Goal: Task Accomplishment & Management: Complete application form

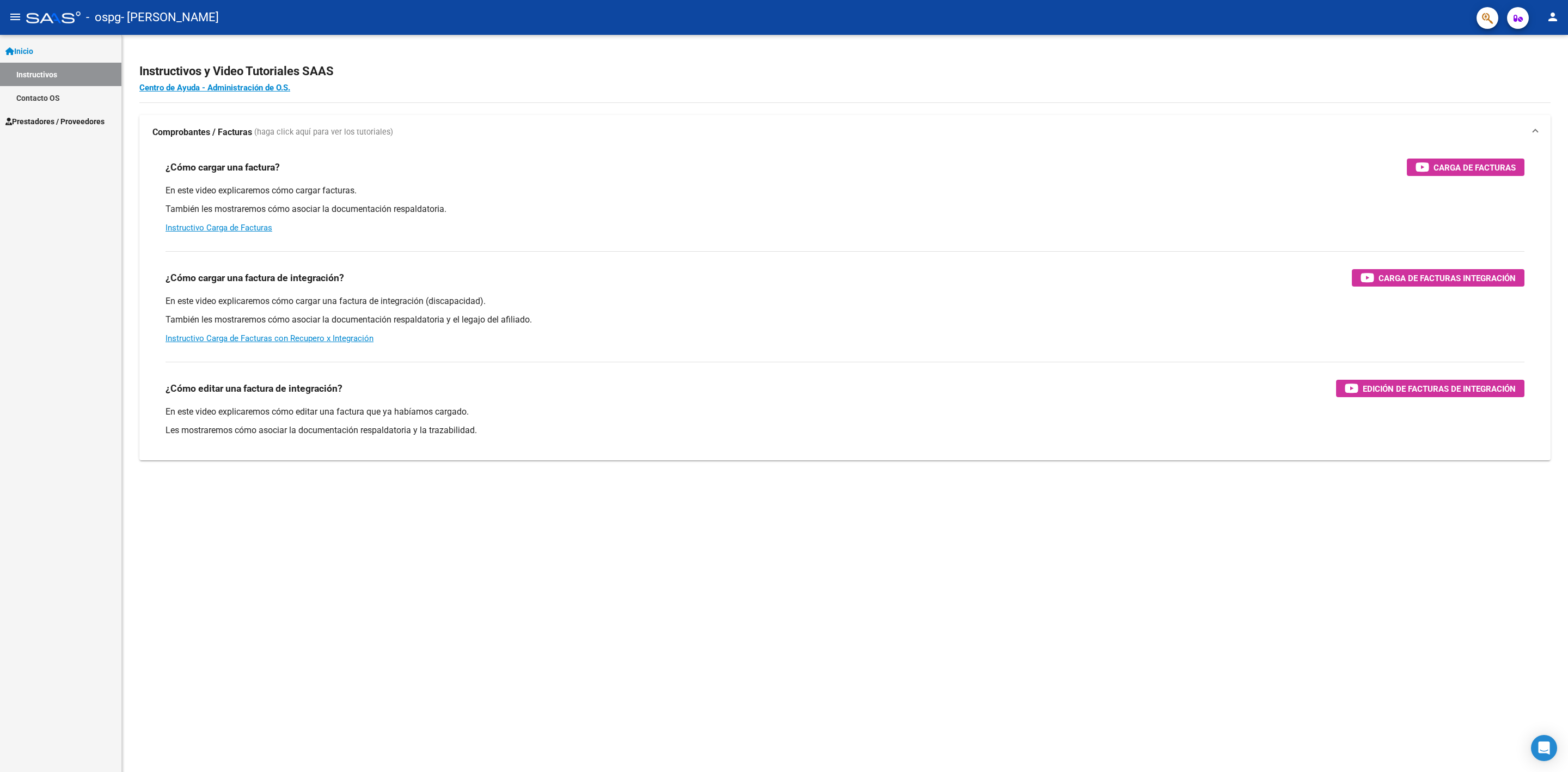
click at [38, 75] on link "Instructivos" at bounding box center [61, 74] width 121 height 24
click at [54, 117] on span "Prestadores / Proveedores" at bounding box center [55, 121] width 99 height 12
click at [72, 101] on link "Facturas - Listado/Carga" at bounding box center [61, 98] width 121 height 24
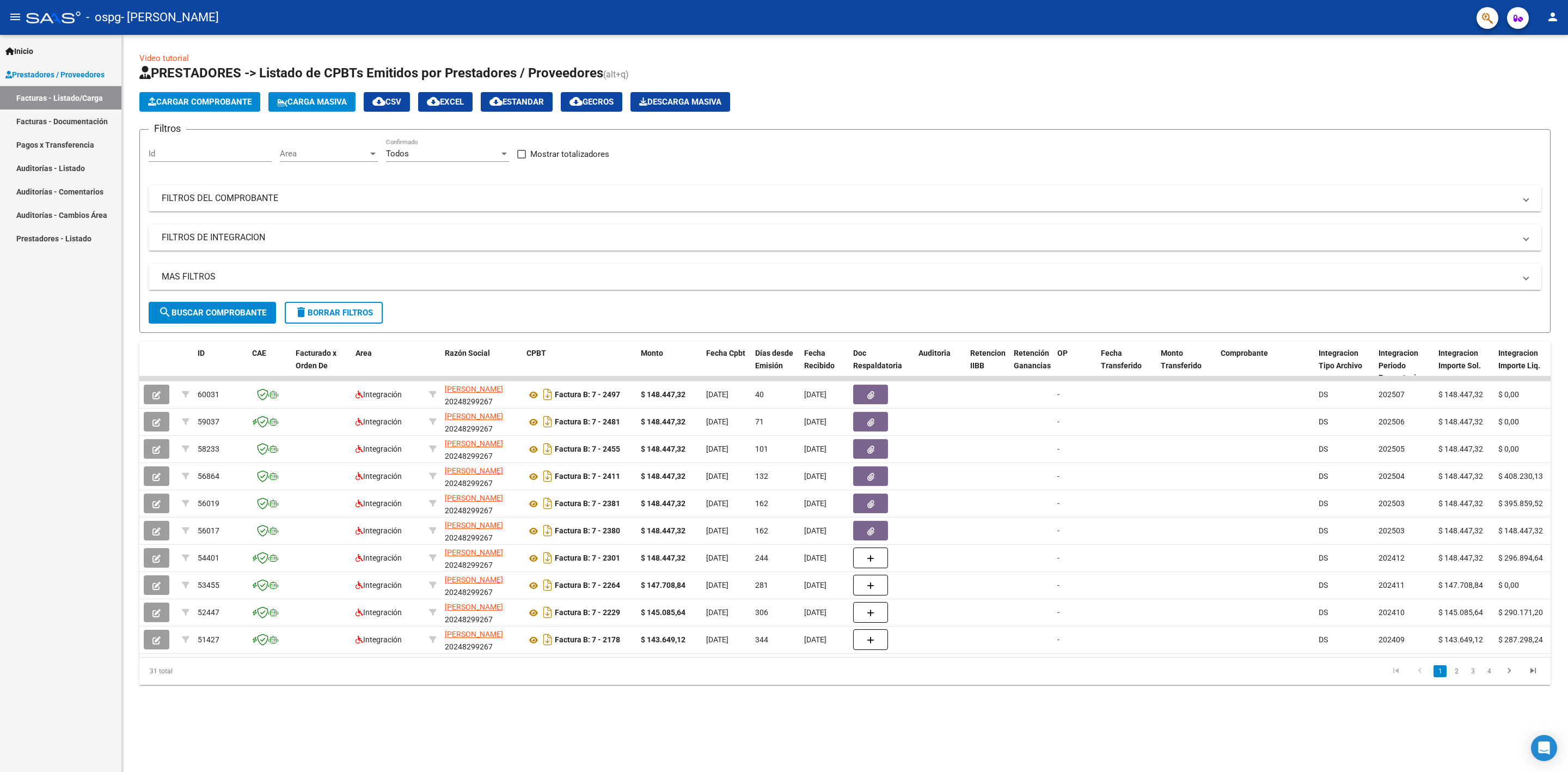
click at [219, 97] on span "Cargar Comprobante" at bounding box center [200, 101] width 103 height 10
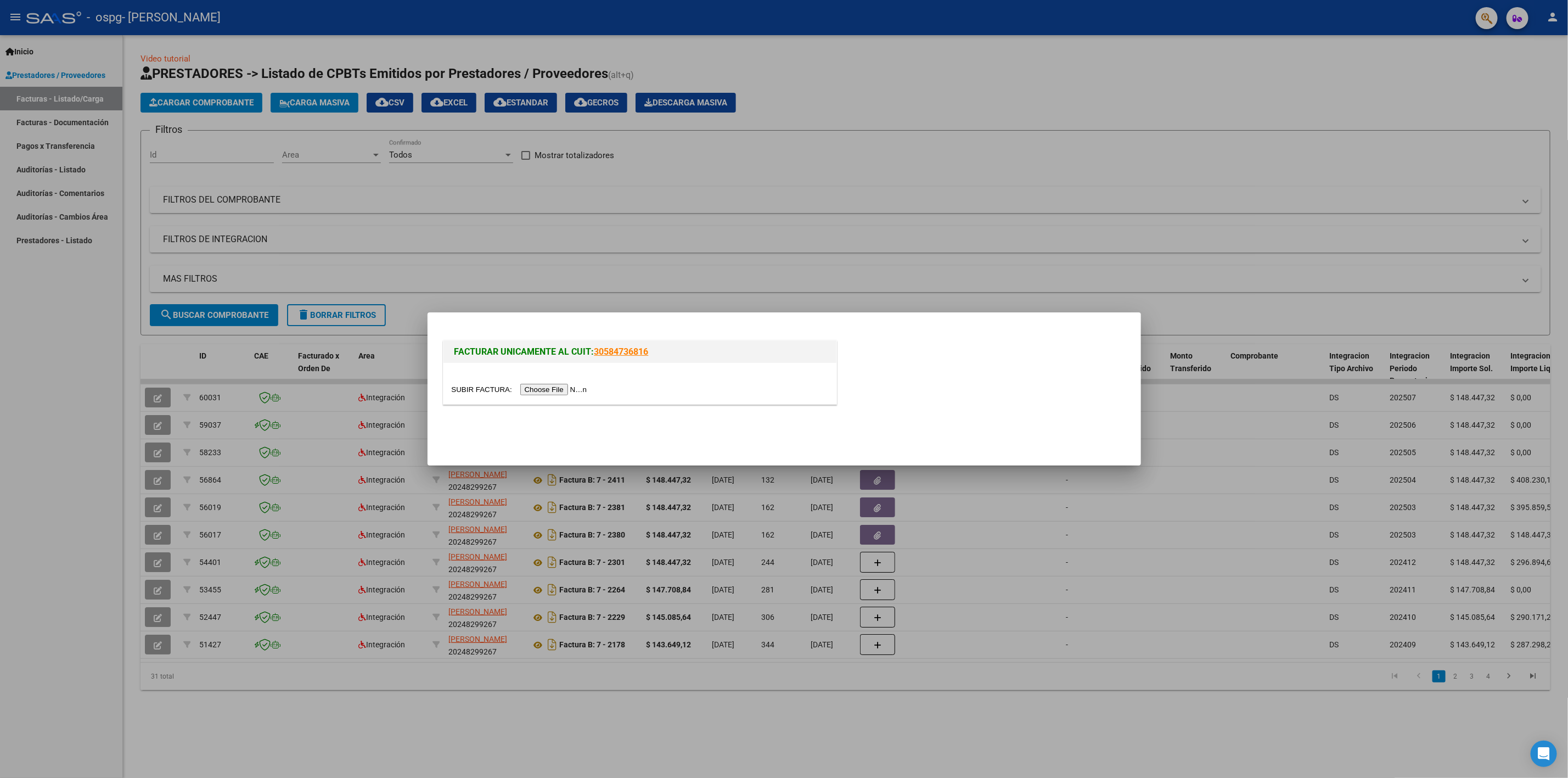
click at [534, 391] on input "file" at bounding box center [521, 390] width 139 height 12
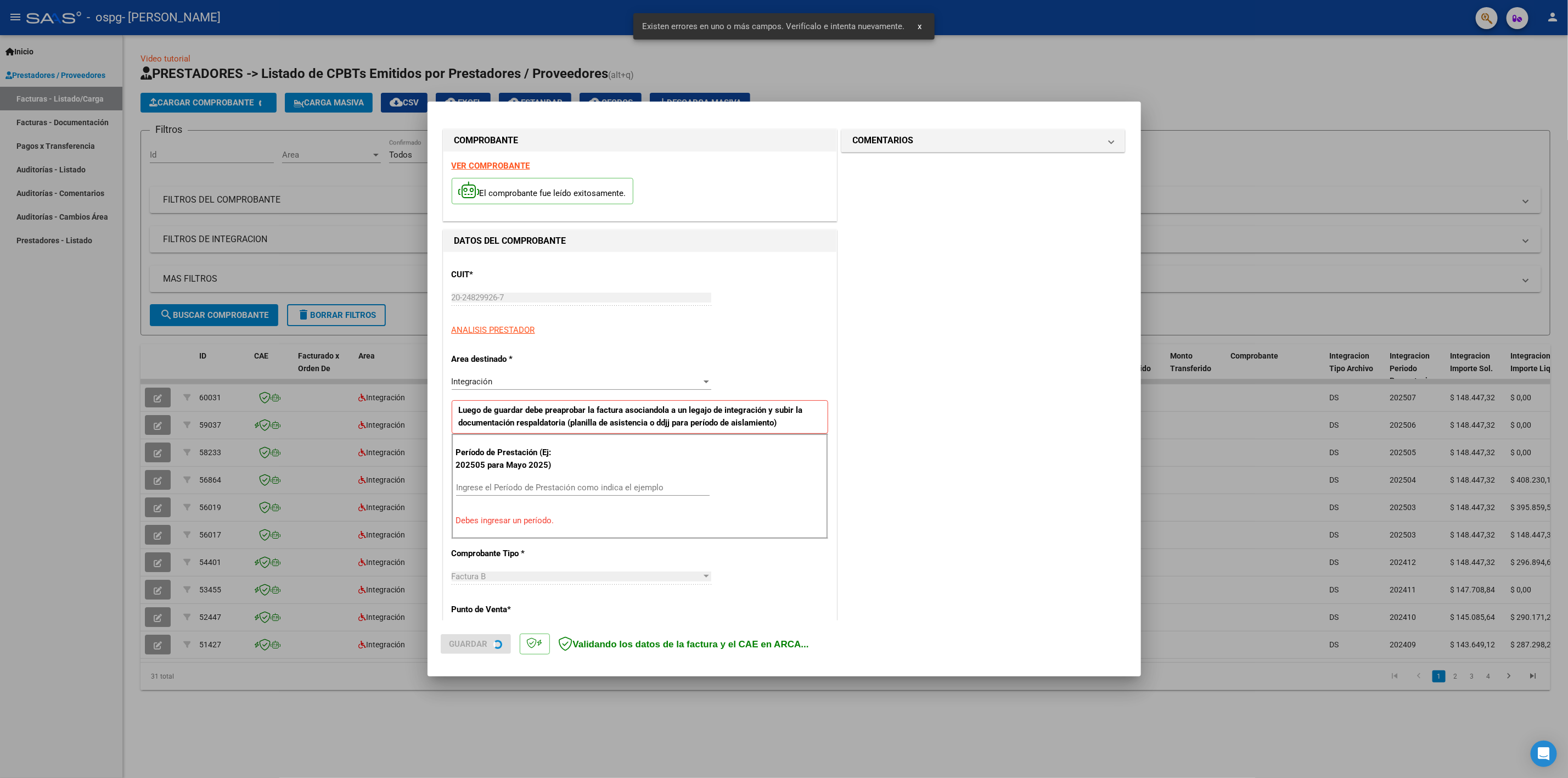
scroll to position [111, 0]
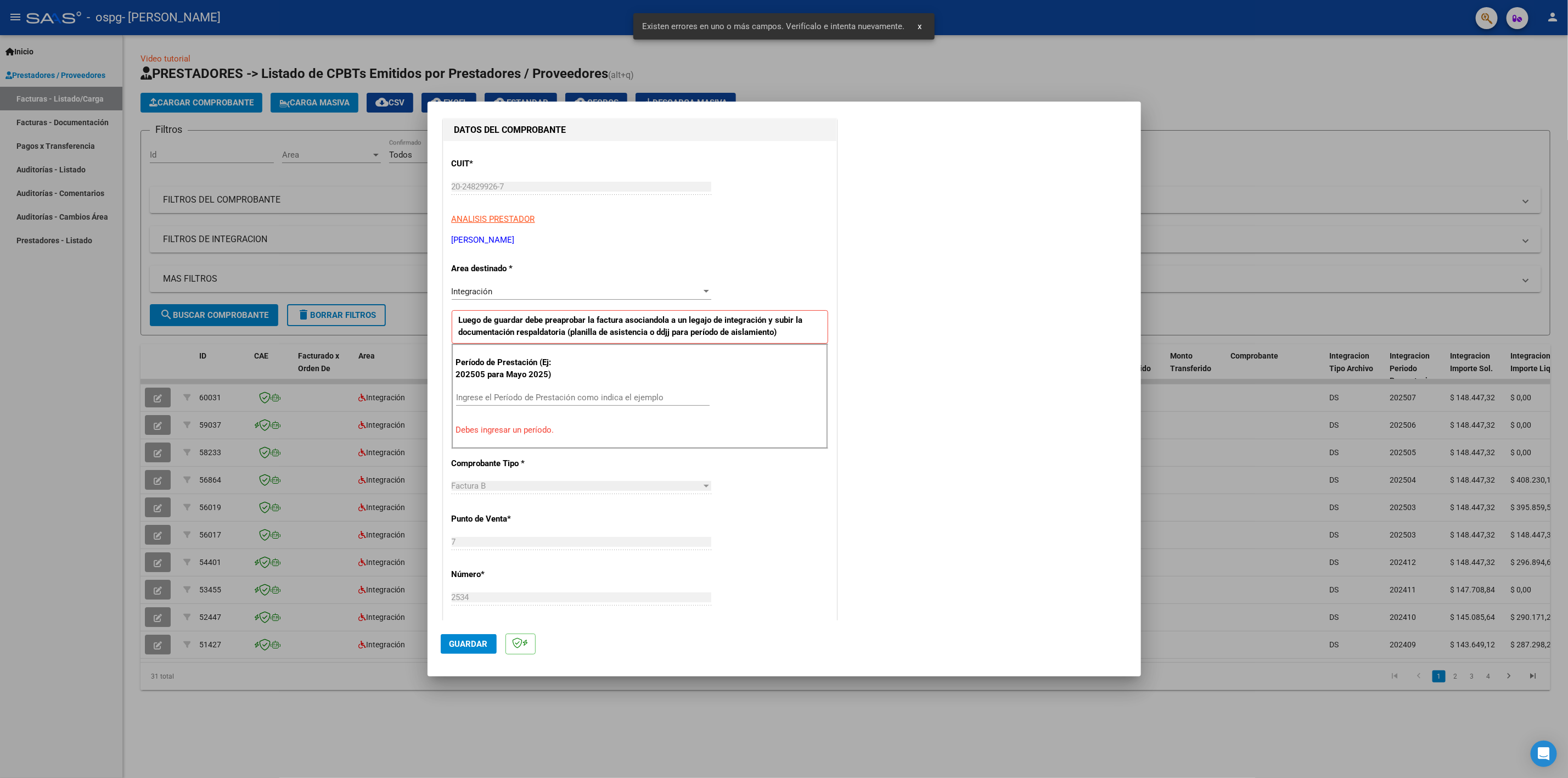
click at [527, 397] on input "Ingrese el Período de Prestación como indica el ejemplo" at bounding box center [582, 397] width 253 height 10
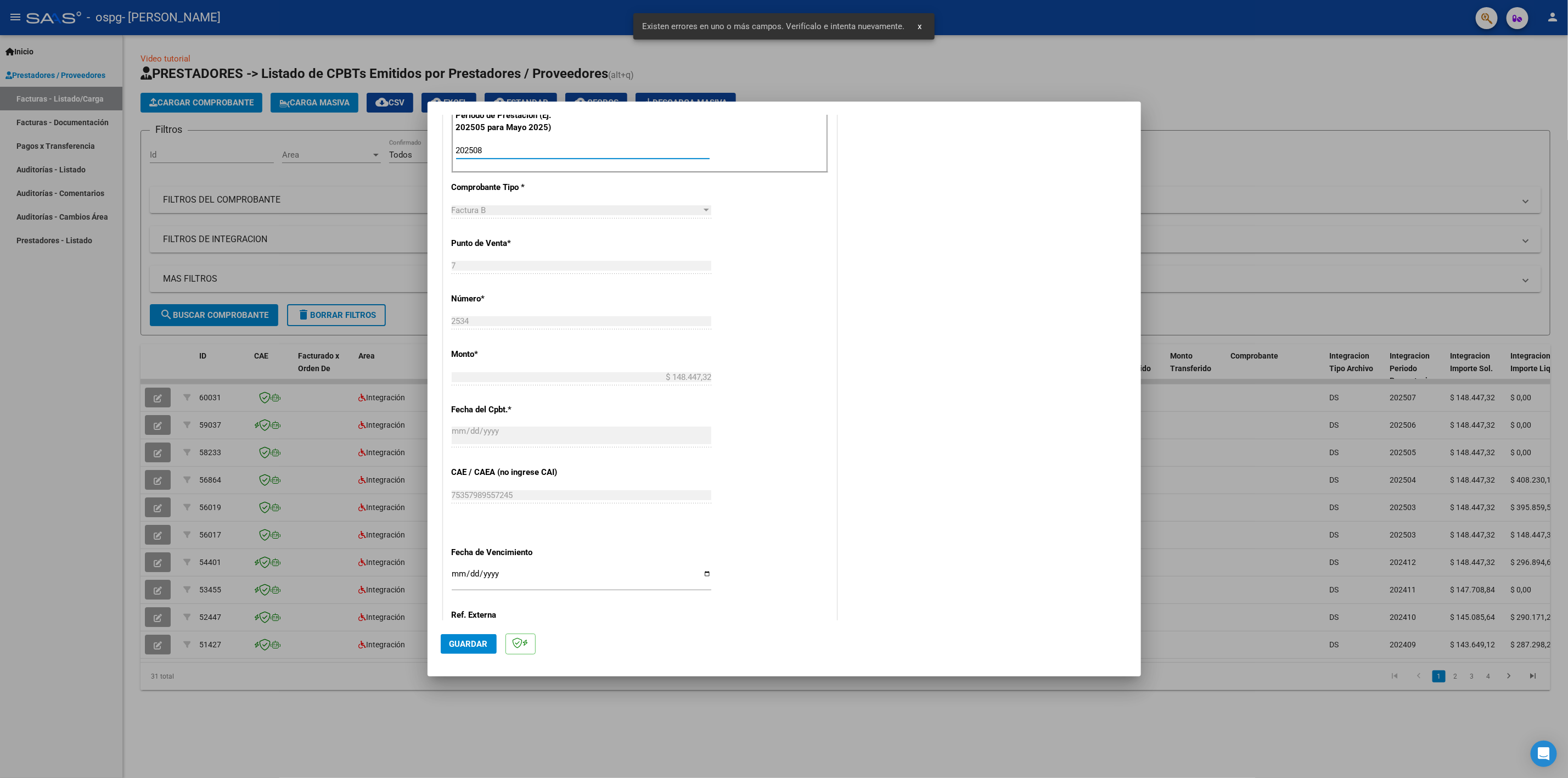
scroll to position [463, 0]
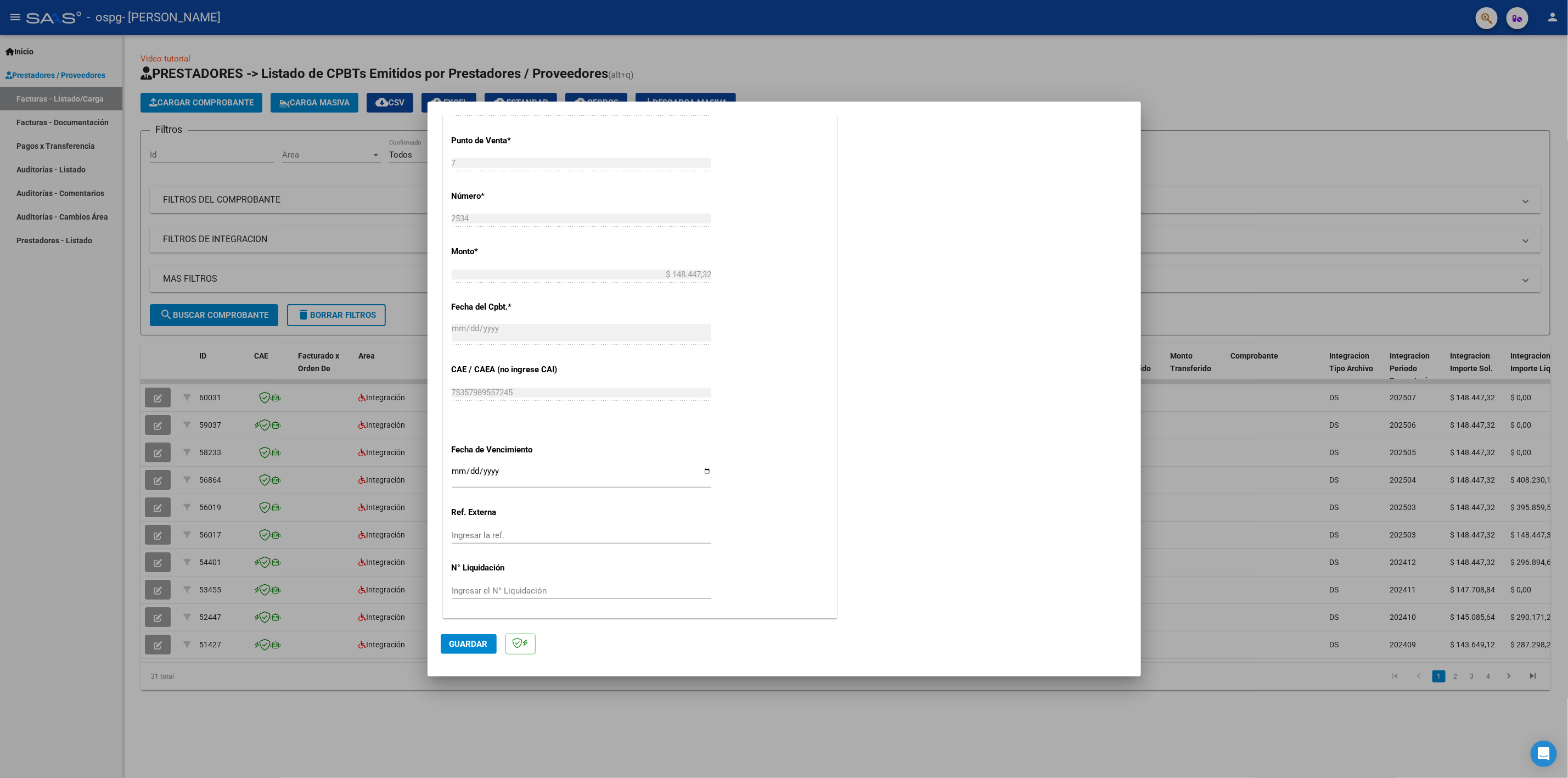
type input "202508"
click at [459, 635] on button "Guardar" at bounding box center [468, 644] width 56 height 20
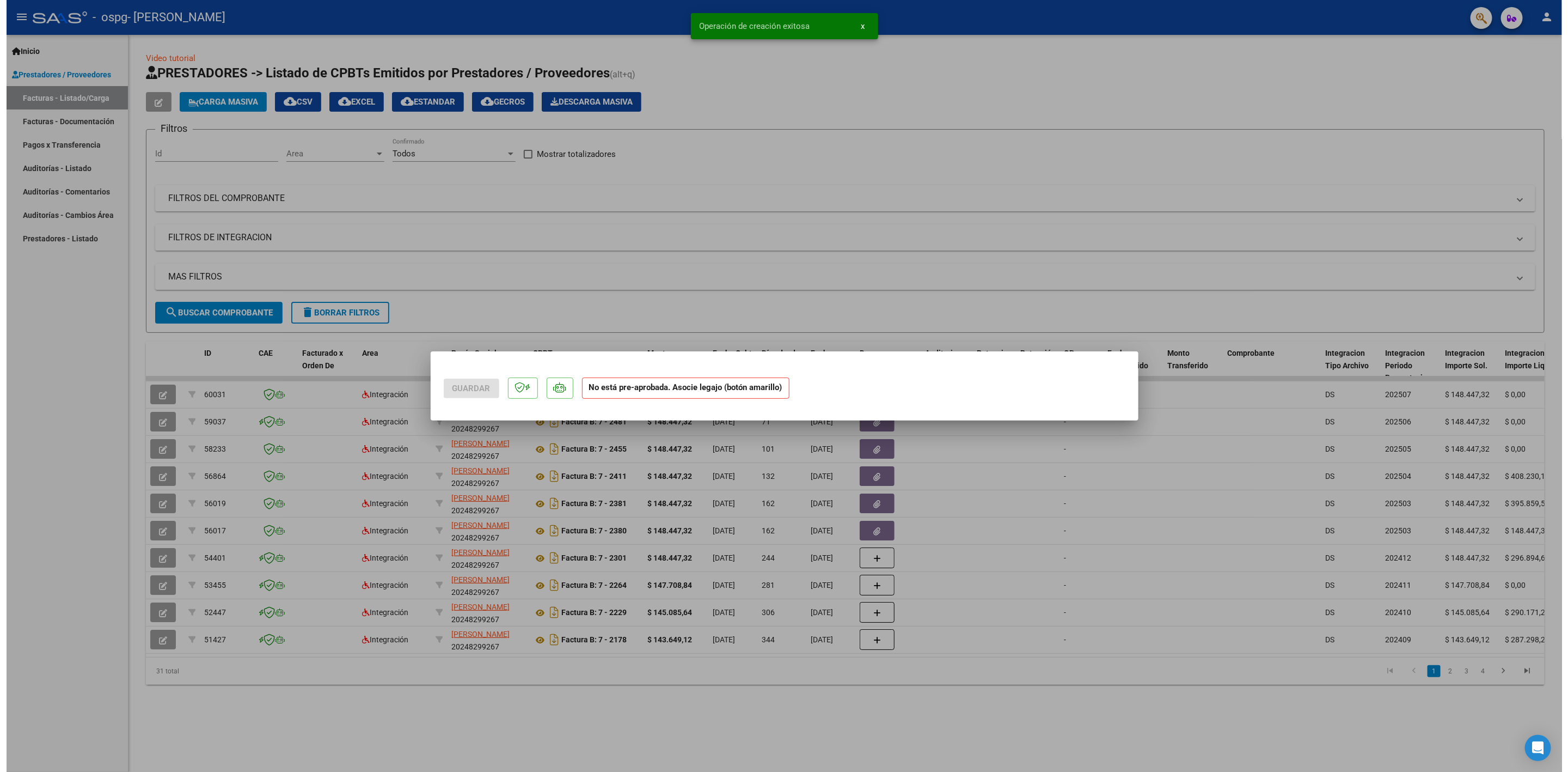
scroll to position [0, 0]
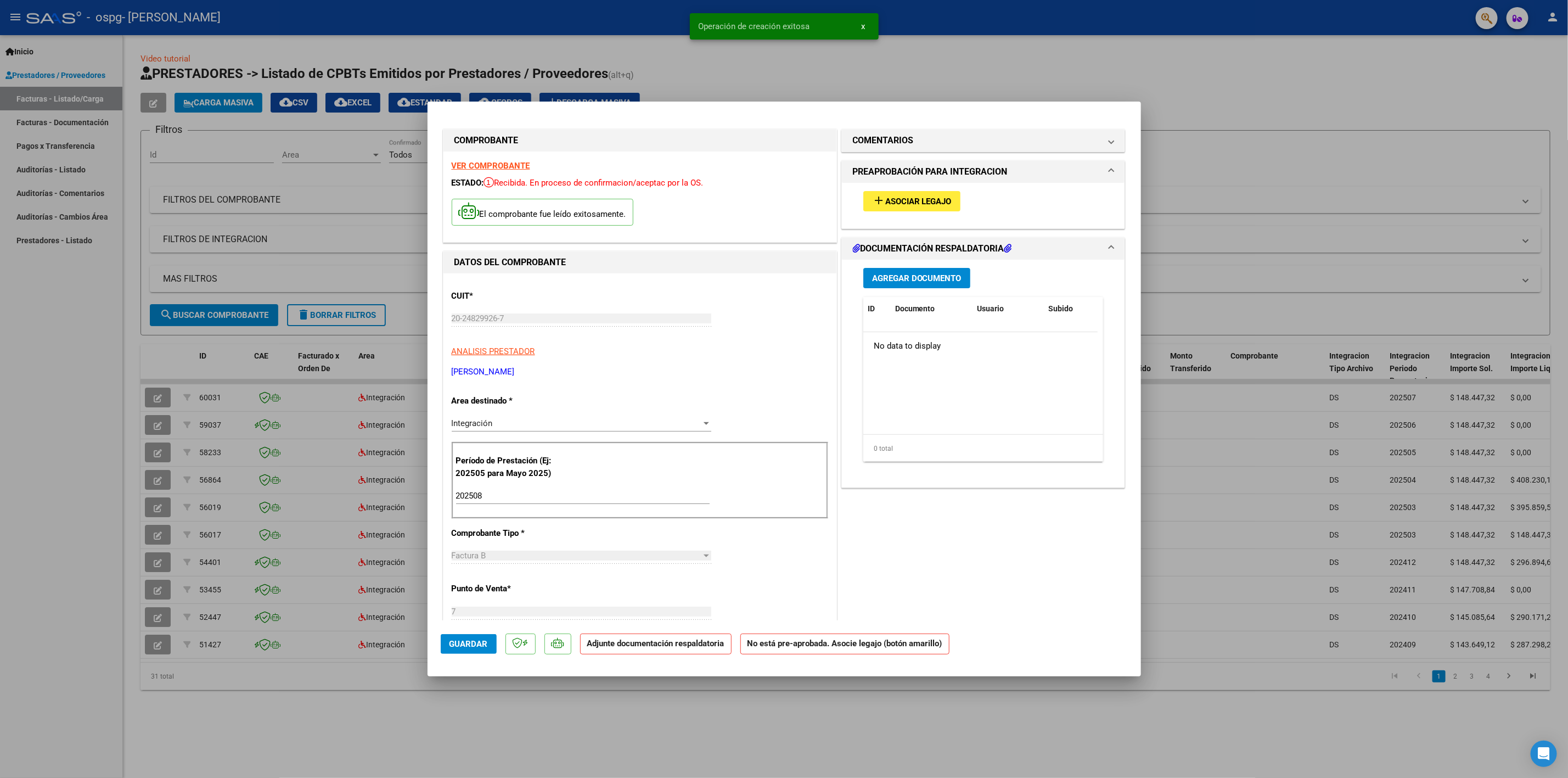
click at [899, 197] on span "Asociar Legajo" at bounding box center [918, 201] width 66 height 10
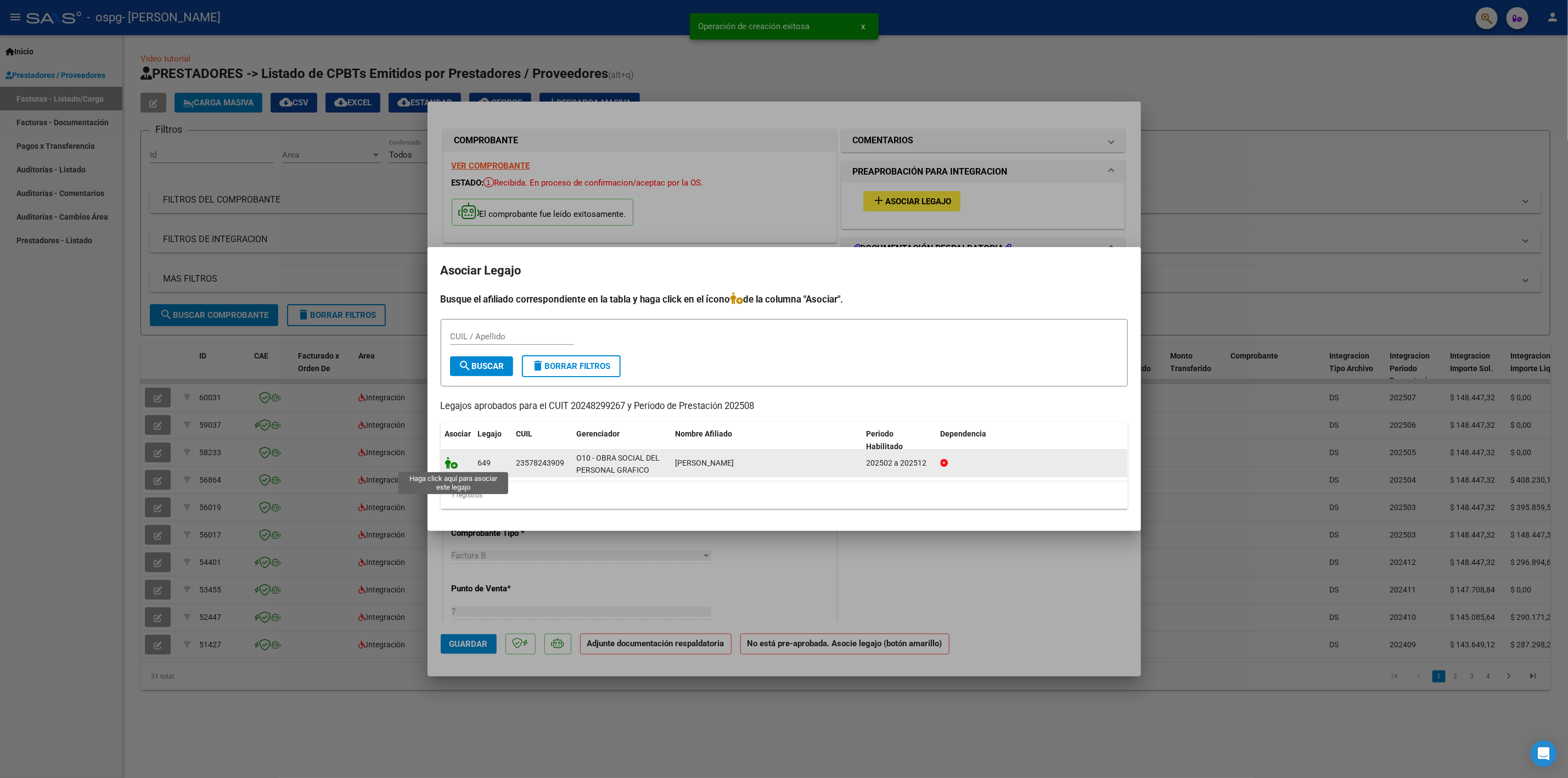
click at [451, 466] on icon at bounding box center [451, 462] width 13 height 12
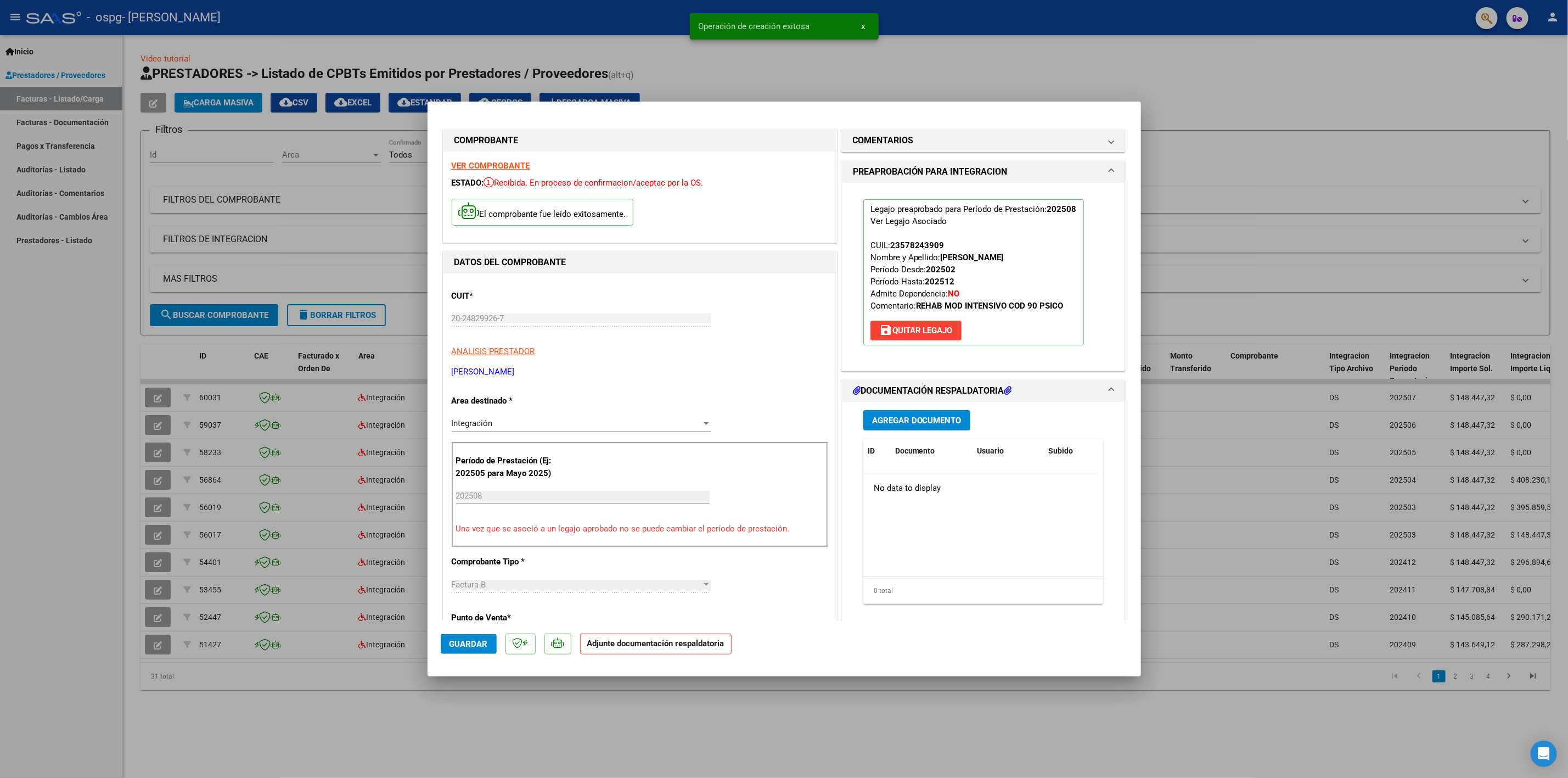
click at [885, 415] on span "Agregar Documento" at bounding box center [916, 420] width 89 height 10
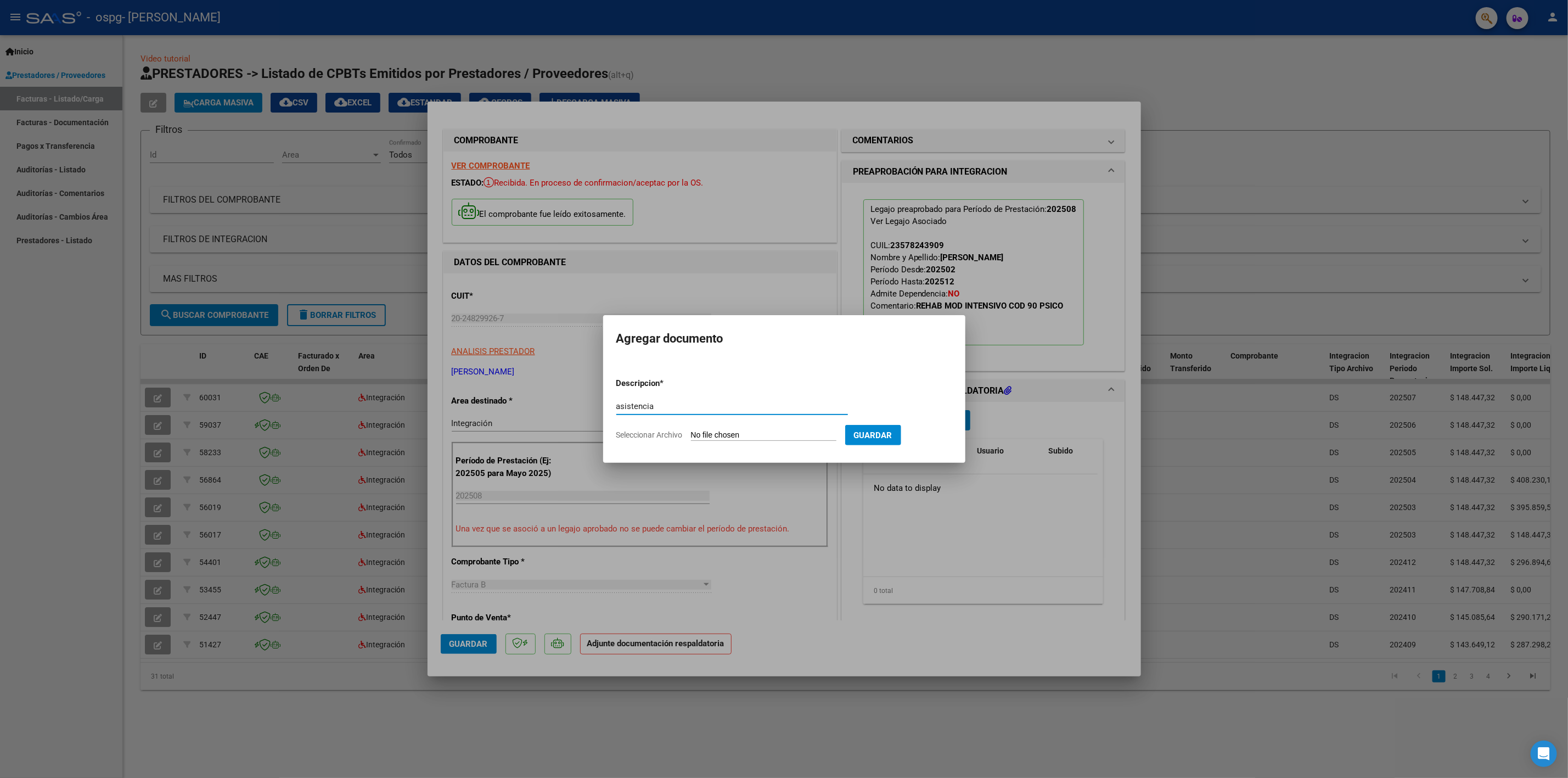
type input "asistencia"
click at [723, 431] on input "Seleccionar Archivo" at bounding box center [764, 435] width 145 height 10
type input "C:\fakepath\Asistencia [PERSON_NAME] - [PERSON_NAME][DATE].pdf"
click at [939, 438] on span "Guardar" at bounding box center [930, 435] width 39 height 10
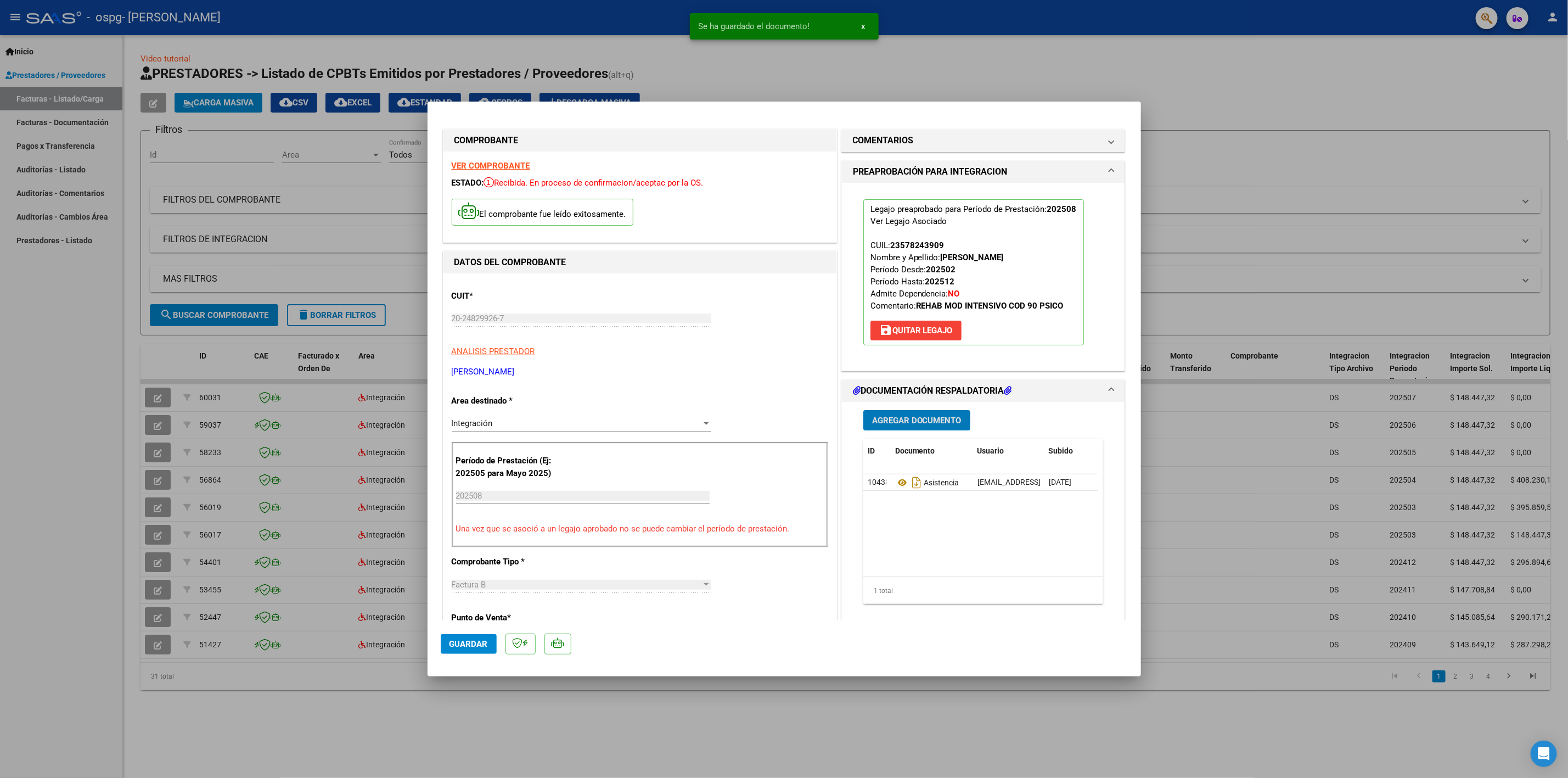
click at [484, 642] on span "Guardar" at bounding box center [469, 644] width 39 height 10
click at [1212, 221] on div at bounding box center [784, 389] width 1568 height 778
type input "$ 0,00"
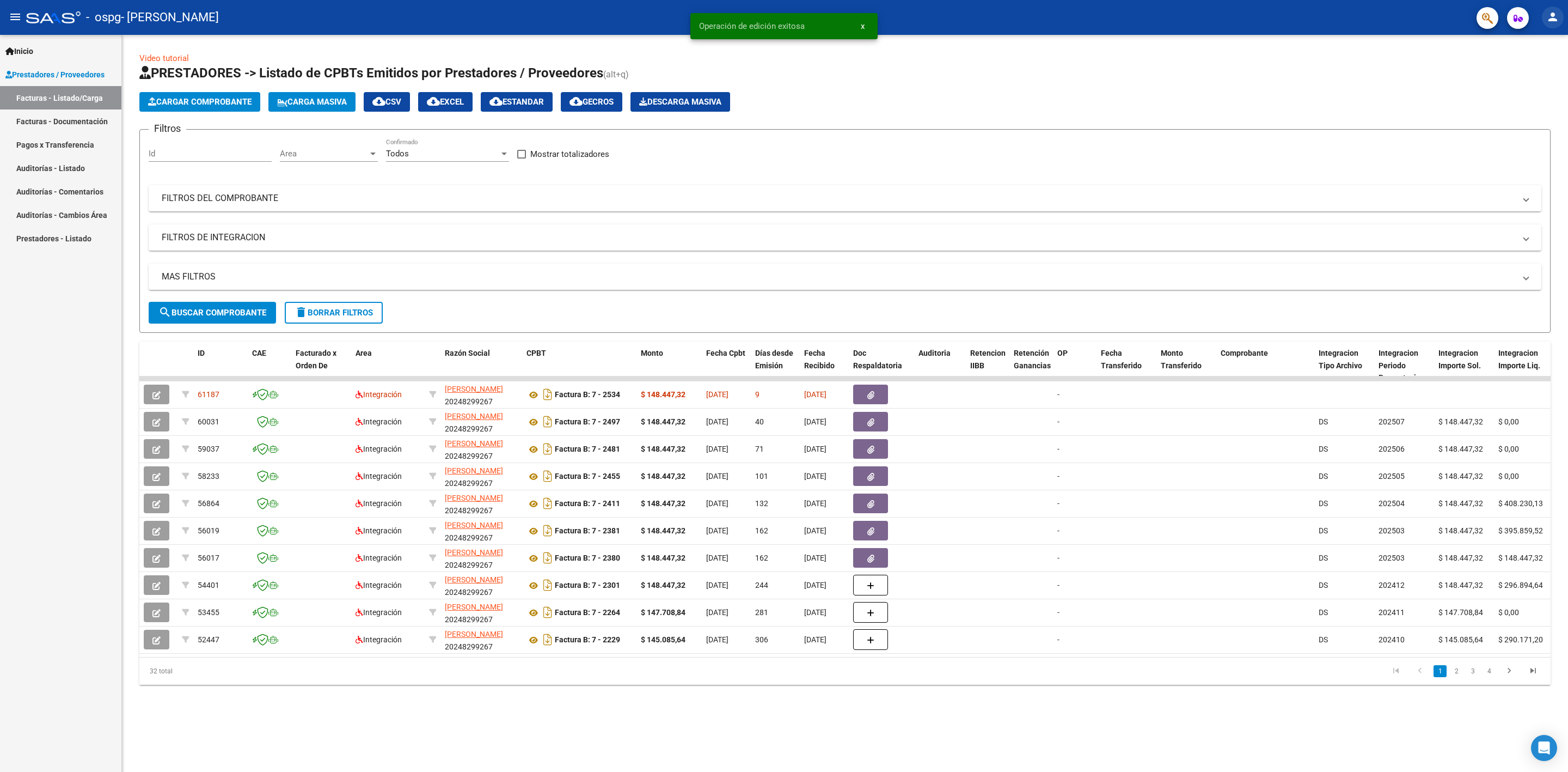
click at [1558, 21] on mat-icon "person" at bounding box center [1553, 17] width 13 height 13
click at [1527, 71] on button "exit_to_app Salir" at bounding box center [1530, 71] width 66 height 26
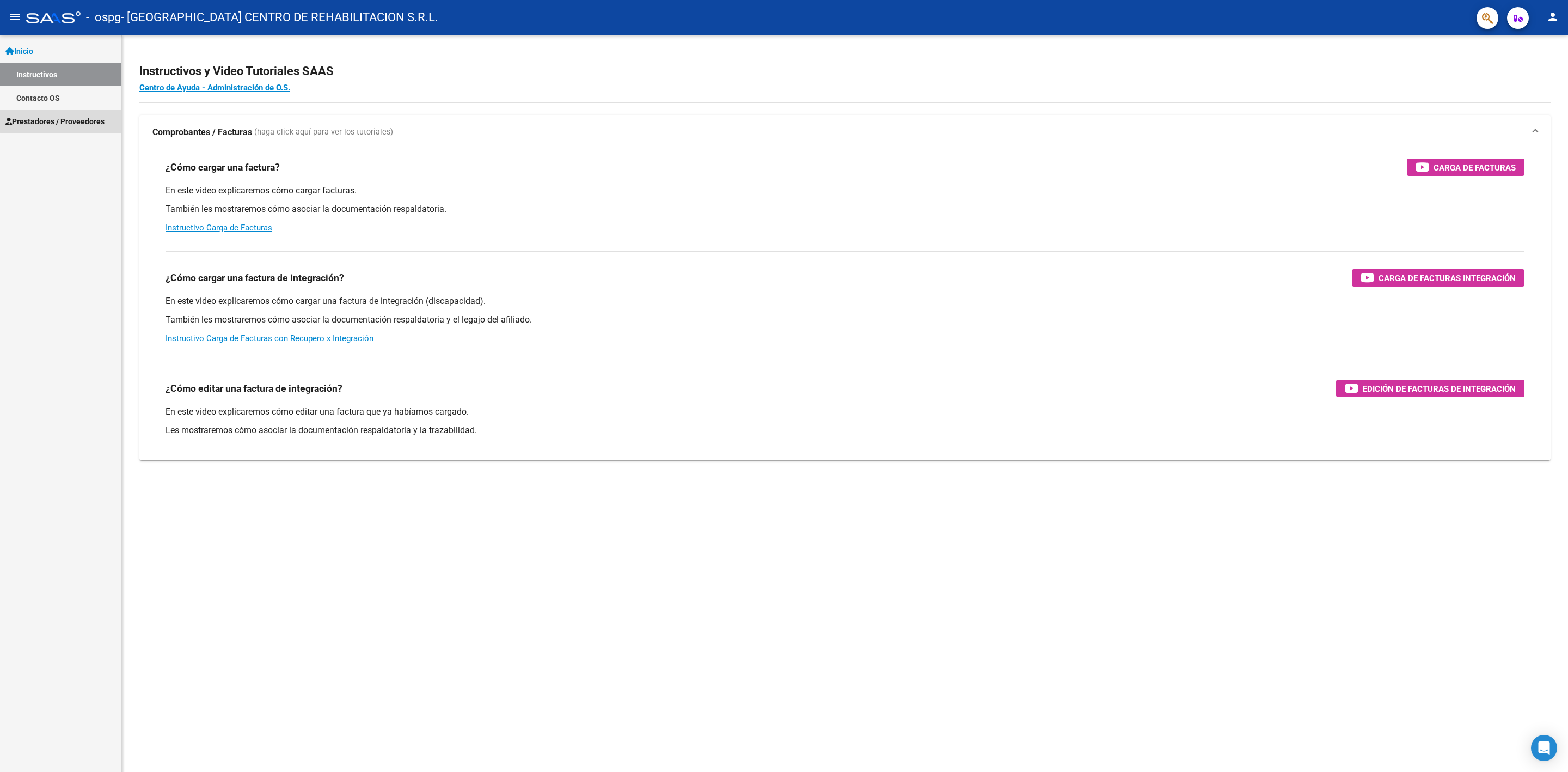
click at [74, 115] on span "Prestadores / Proveedores" at bounding box center [55, 121] width 99 height 12
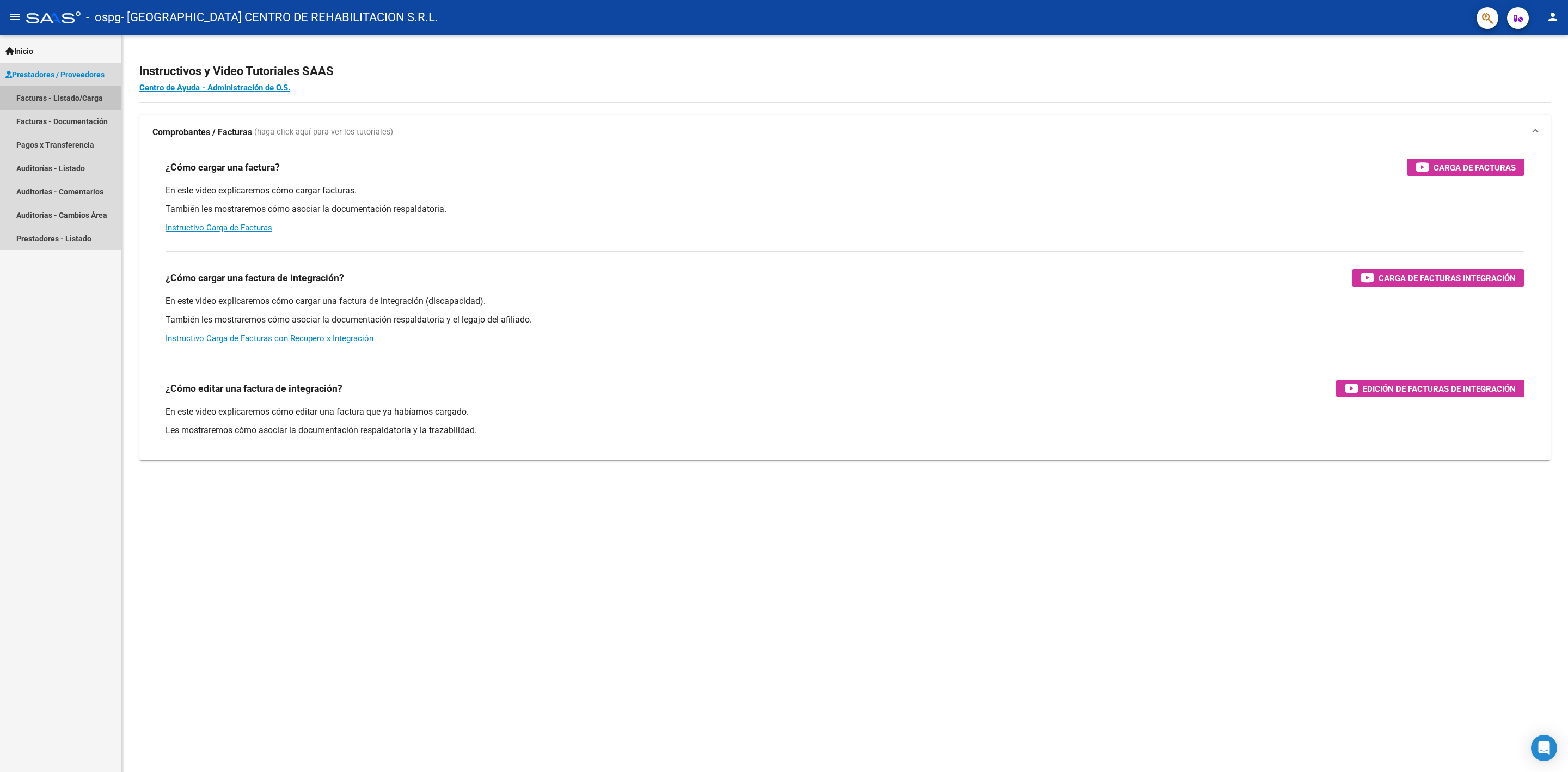
click at [48, 100] on link "Facturas - Listado/Carga" at bounding box center [61, 98] width 121 height 24
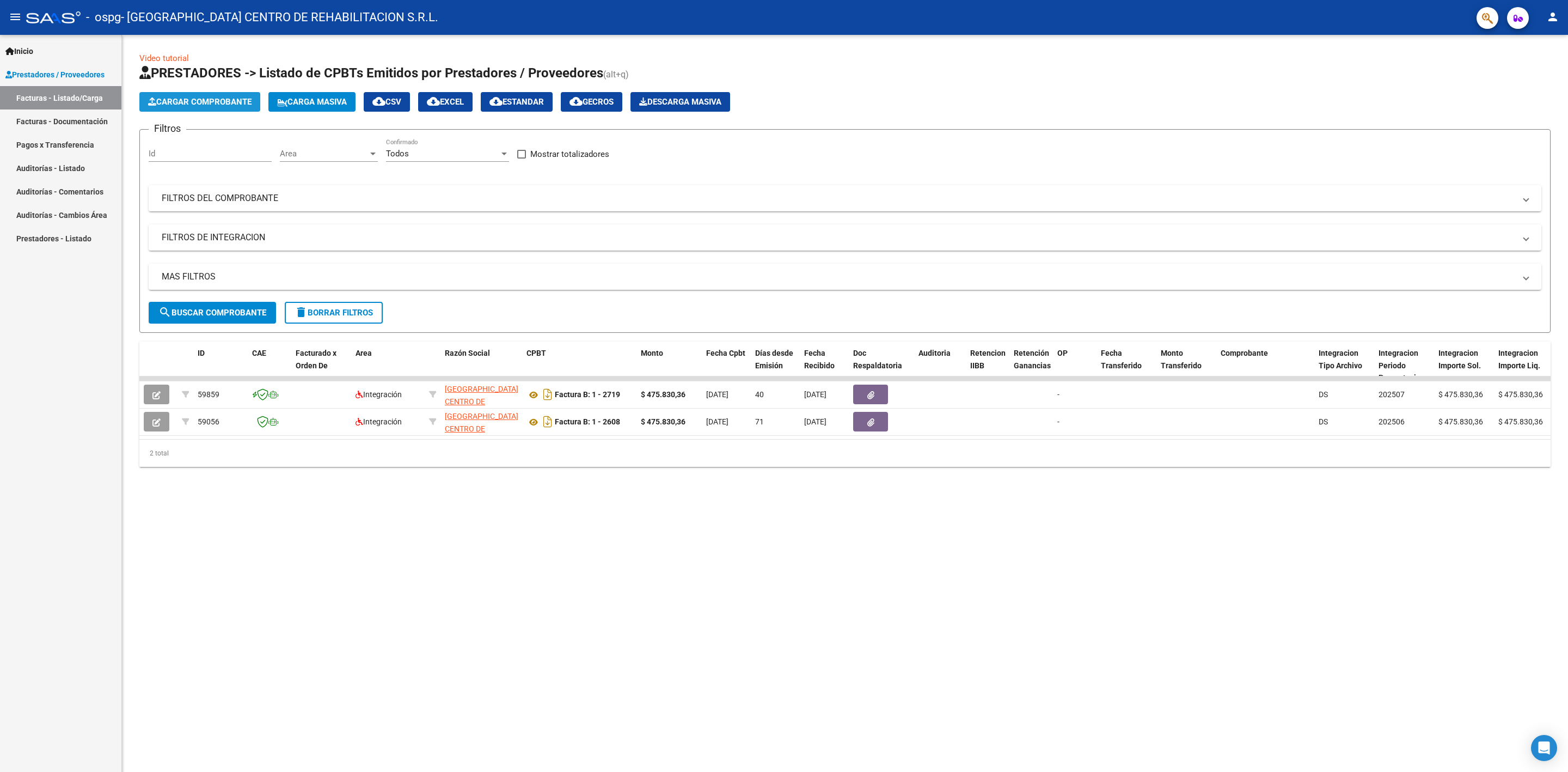
click at [205, 102] on span "Cargar Comprobante" at bounding box center [200, 101] width 103 height 10
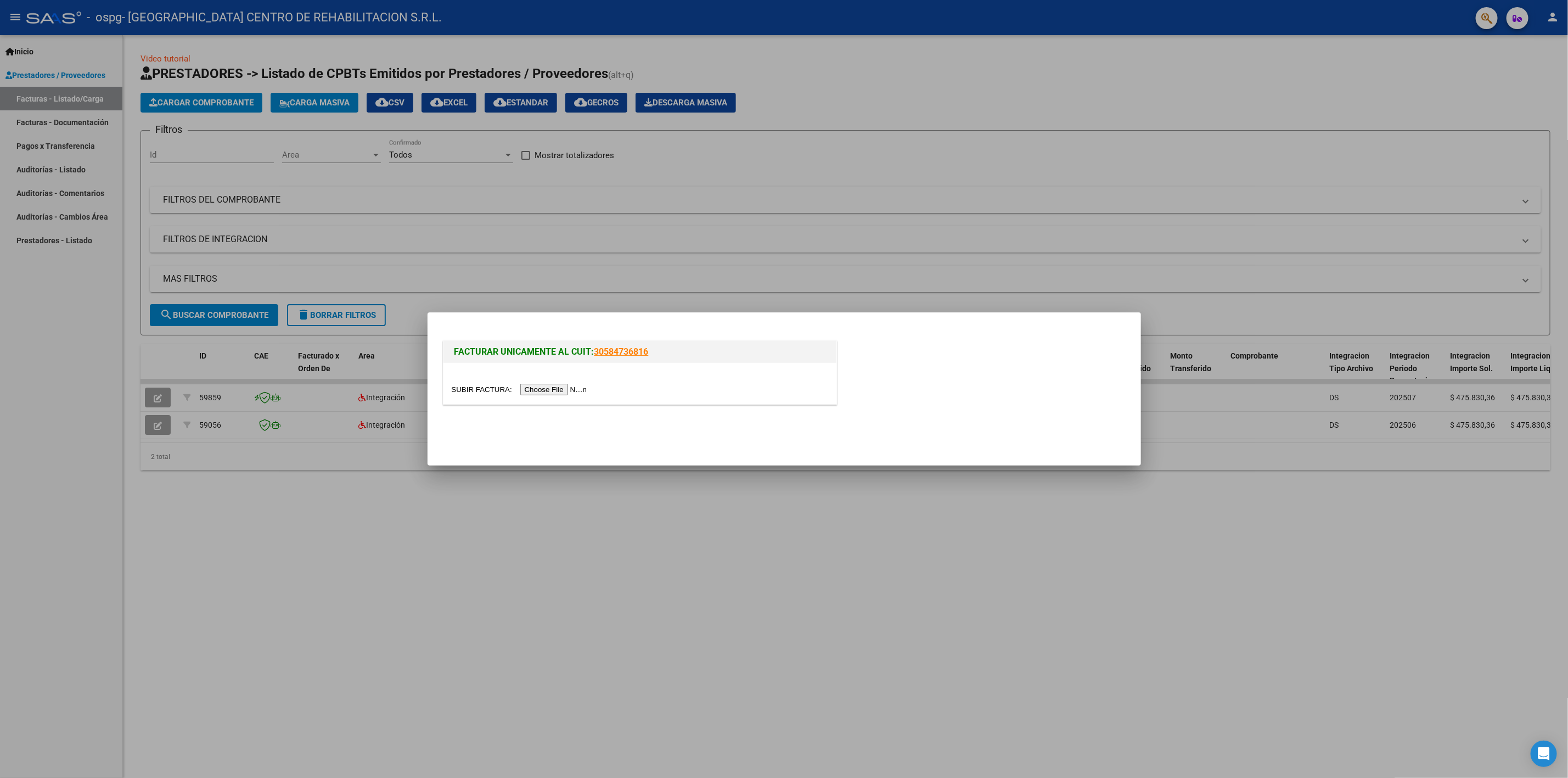
click at [557, 388] on input "file" at bounding box center [521, 390] width 139 height 12
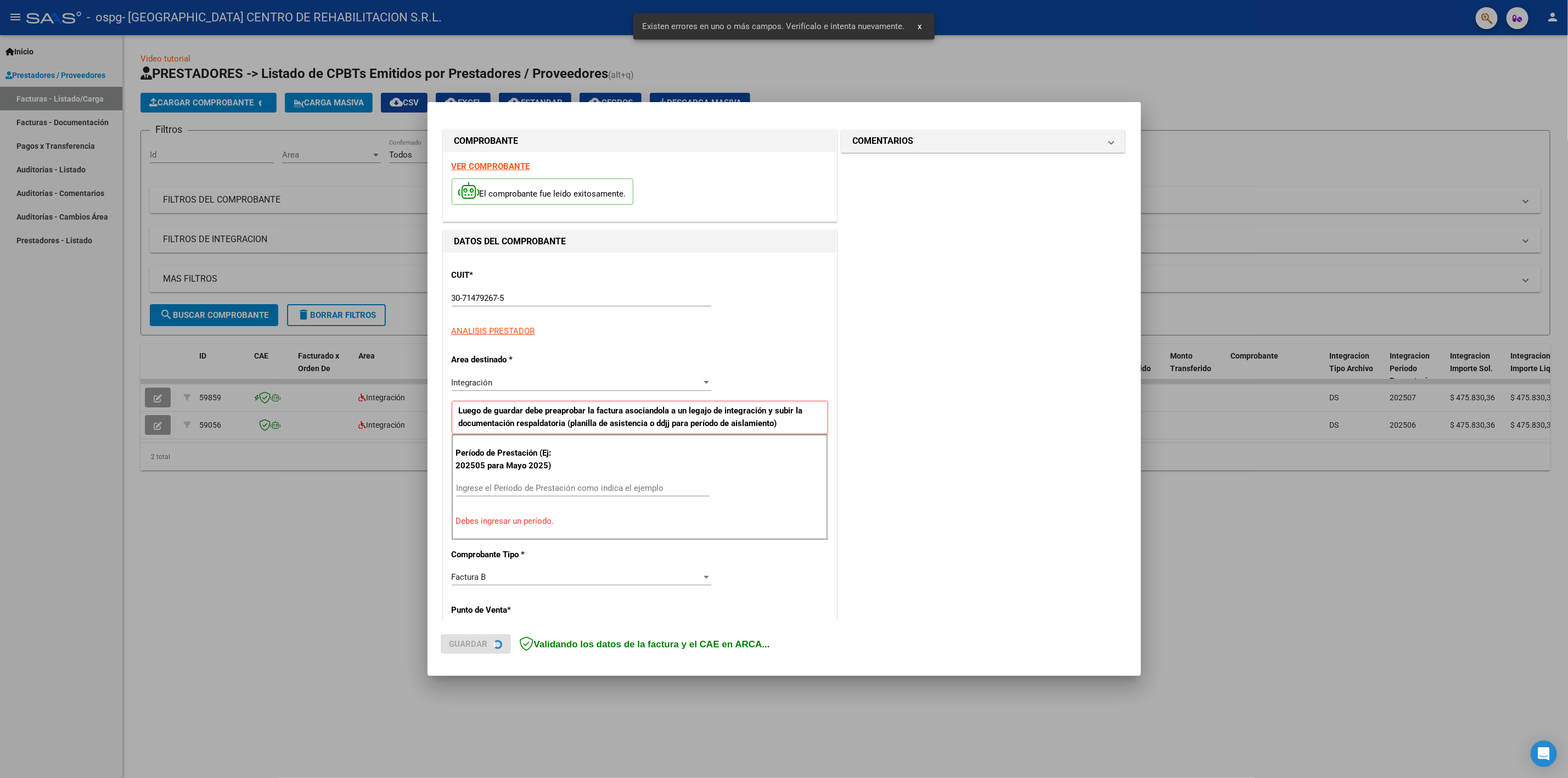
scroll to position [111, 0]
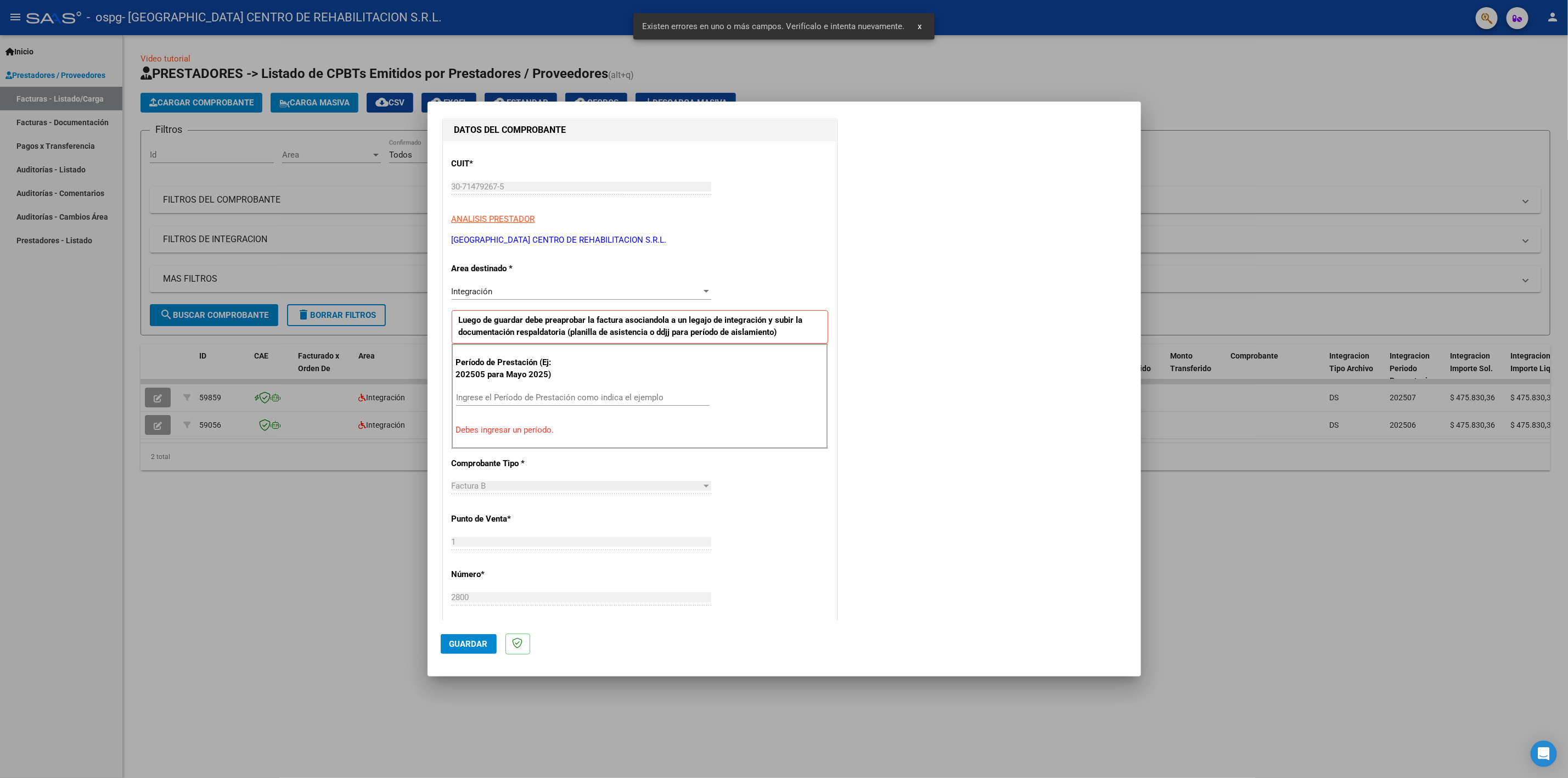
click at [530, 394] on input "Ingrese el Período de Prestación como indica el ejemplo" at bounding box center [582, 397] width 253 height 10
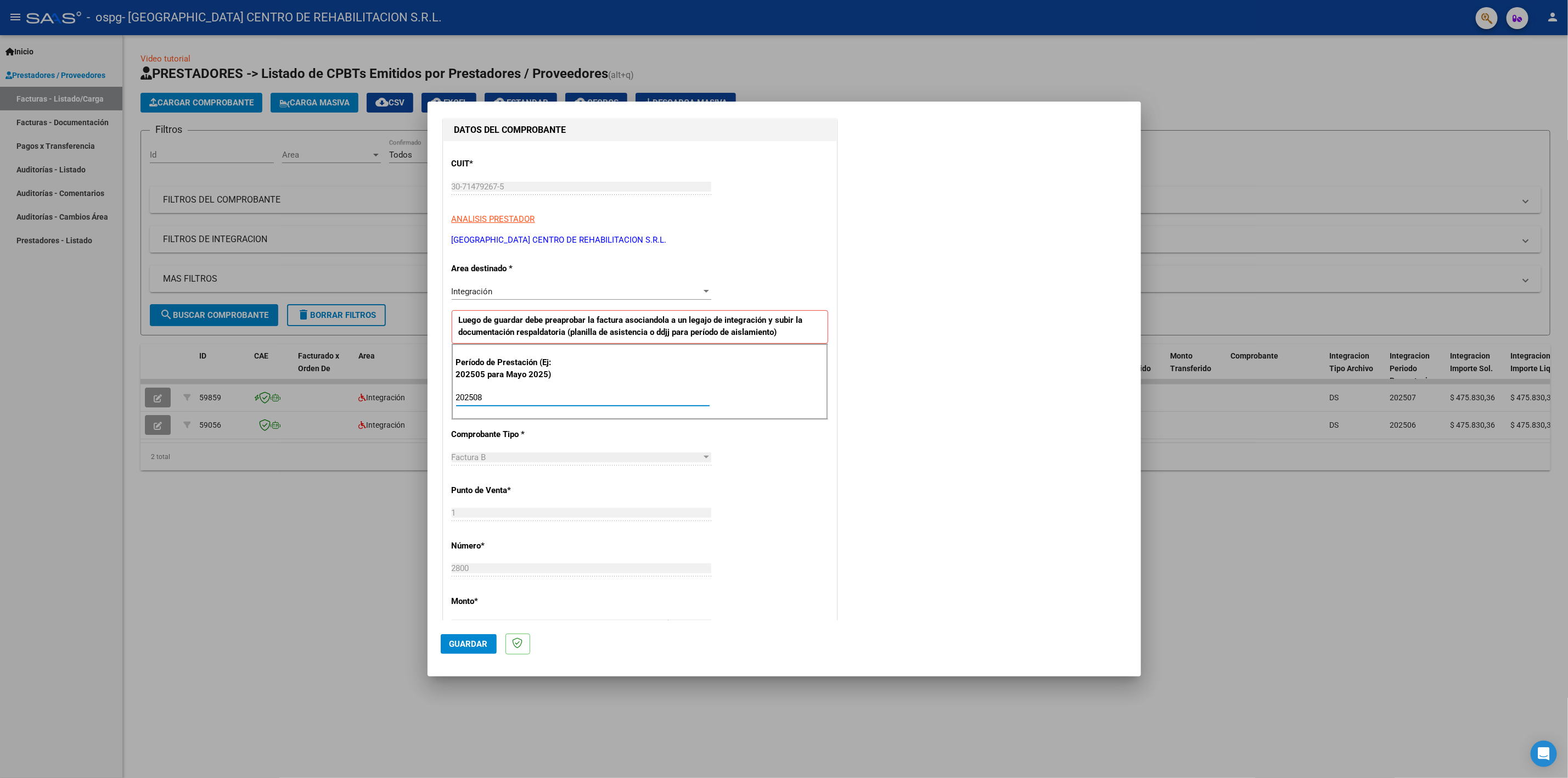
type input "202508"
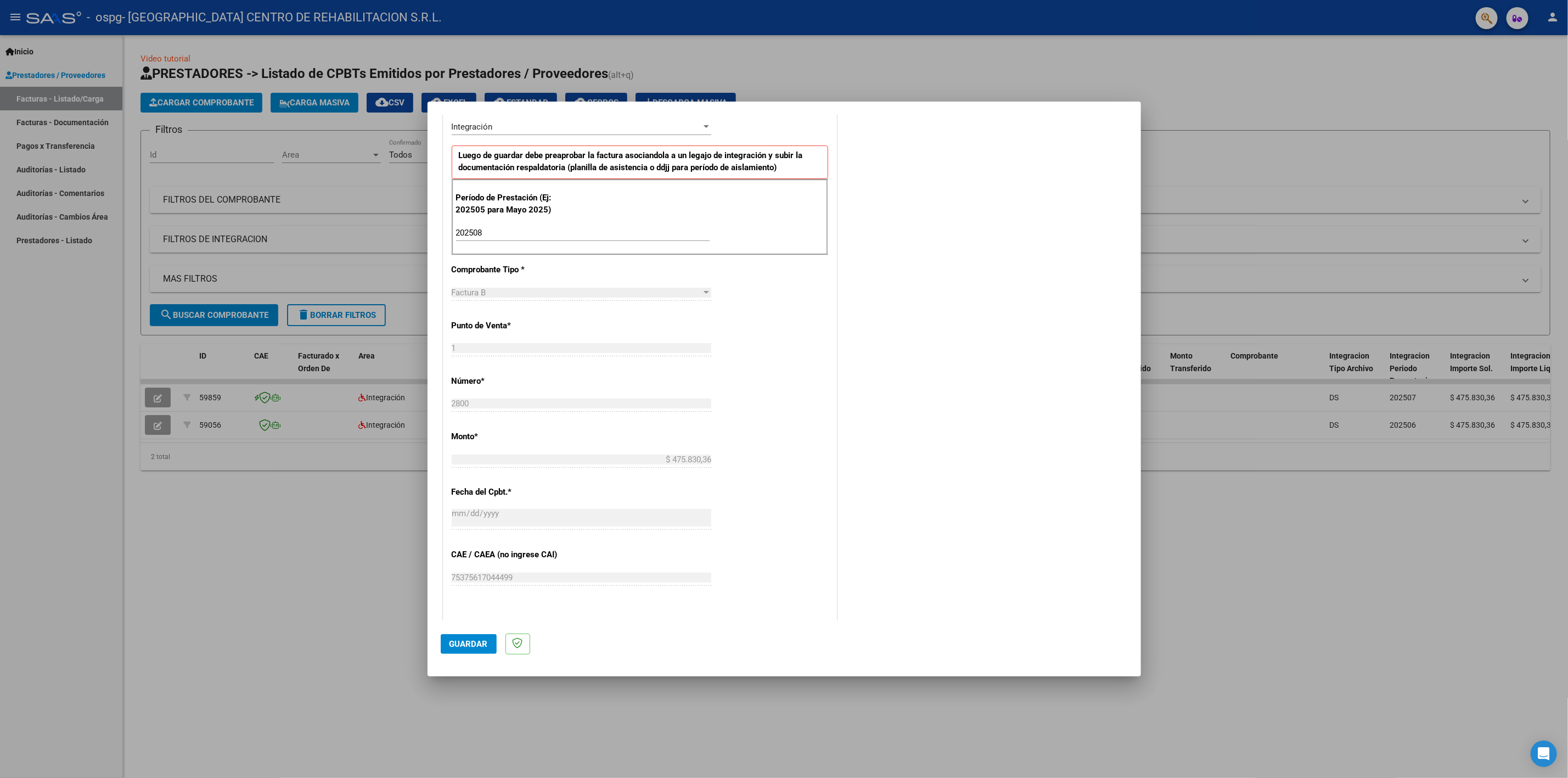
scroll to position [463, 0]
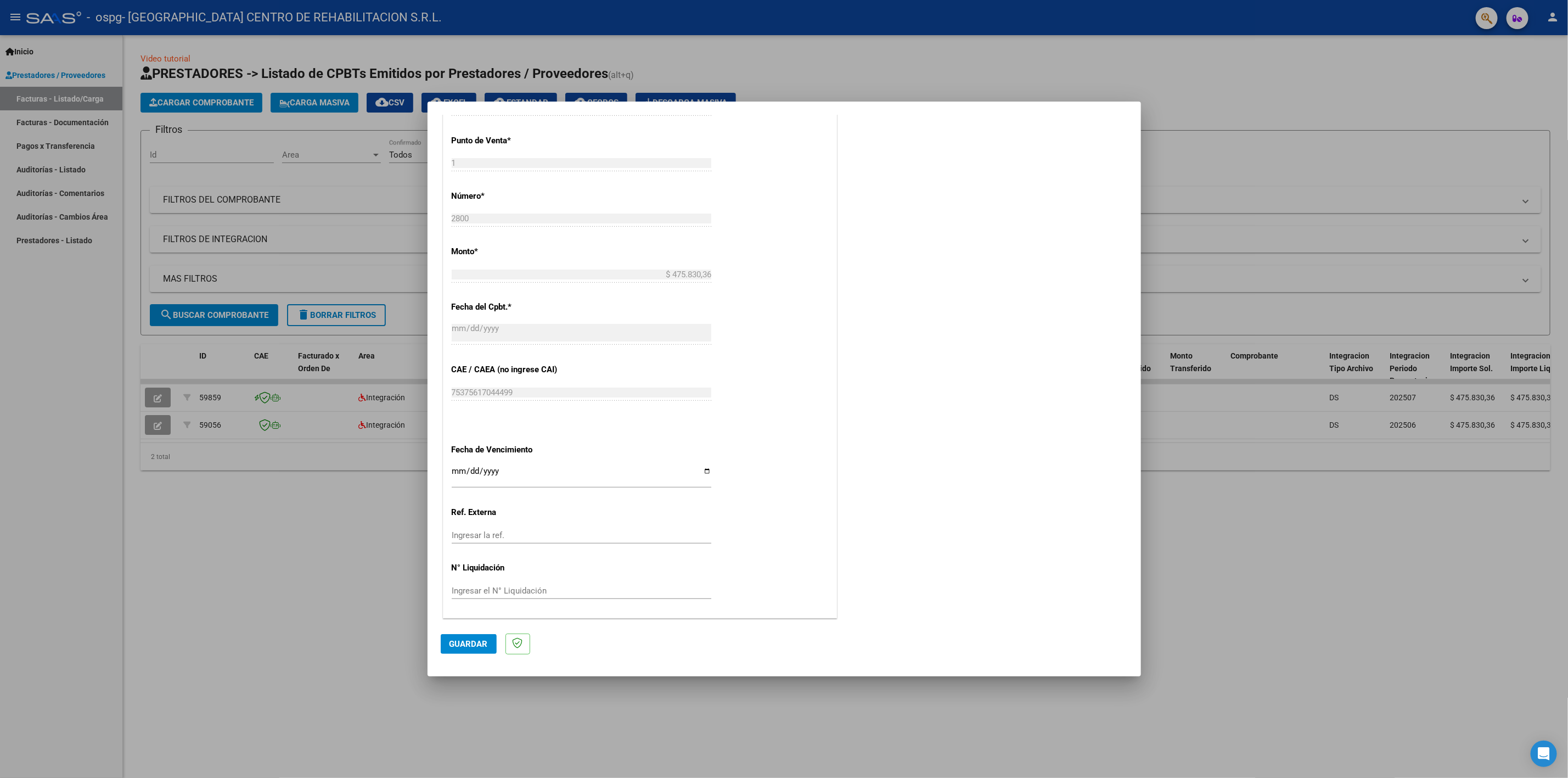
click at [460, 646] on span "Guardar" at bounding box center [469, 644] width 39 height 10
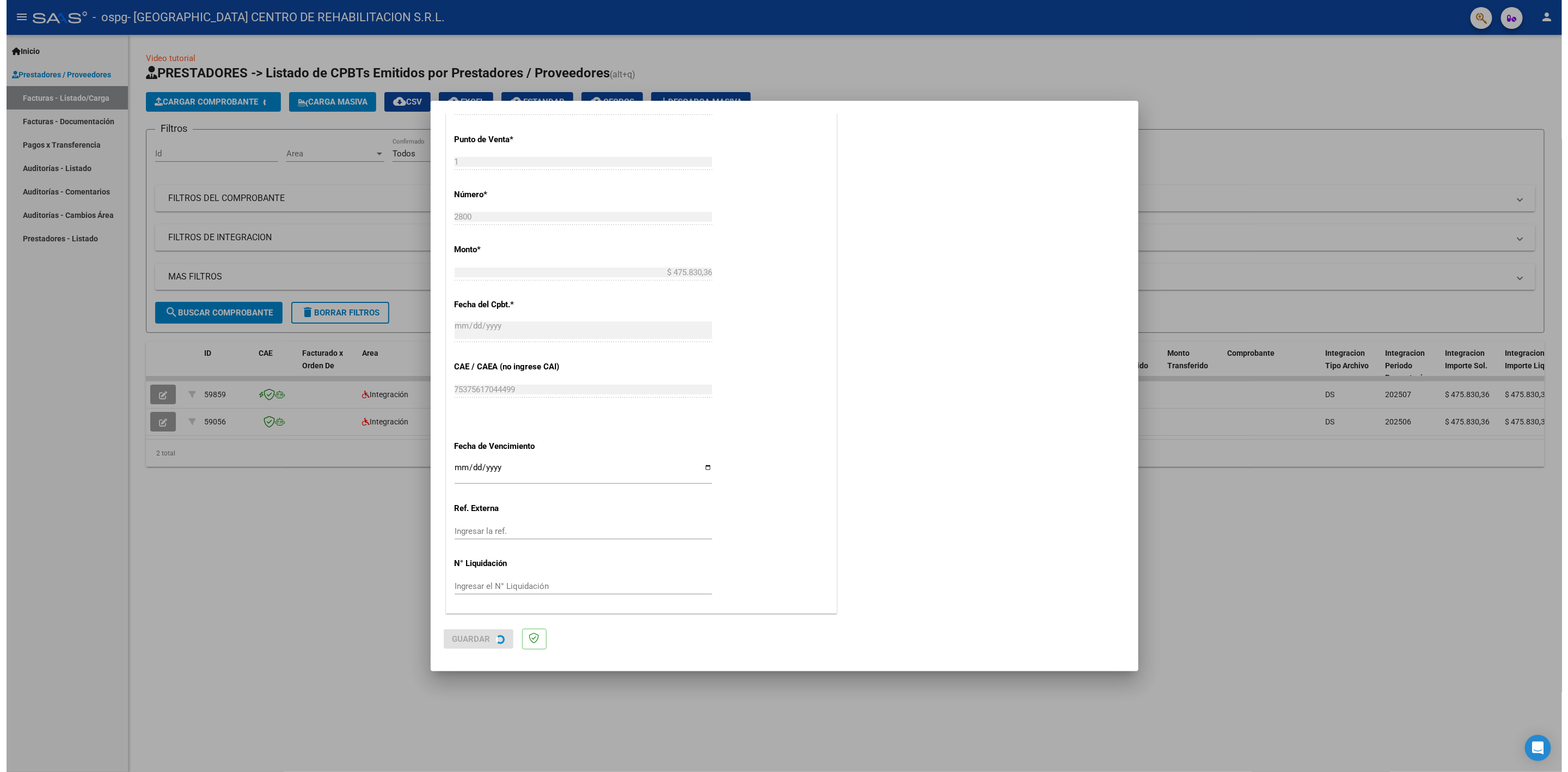
scroll to position [0, 0]
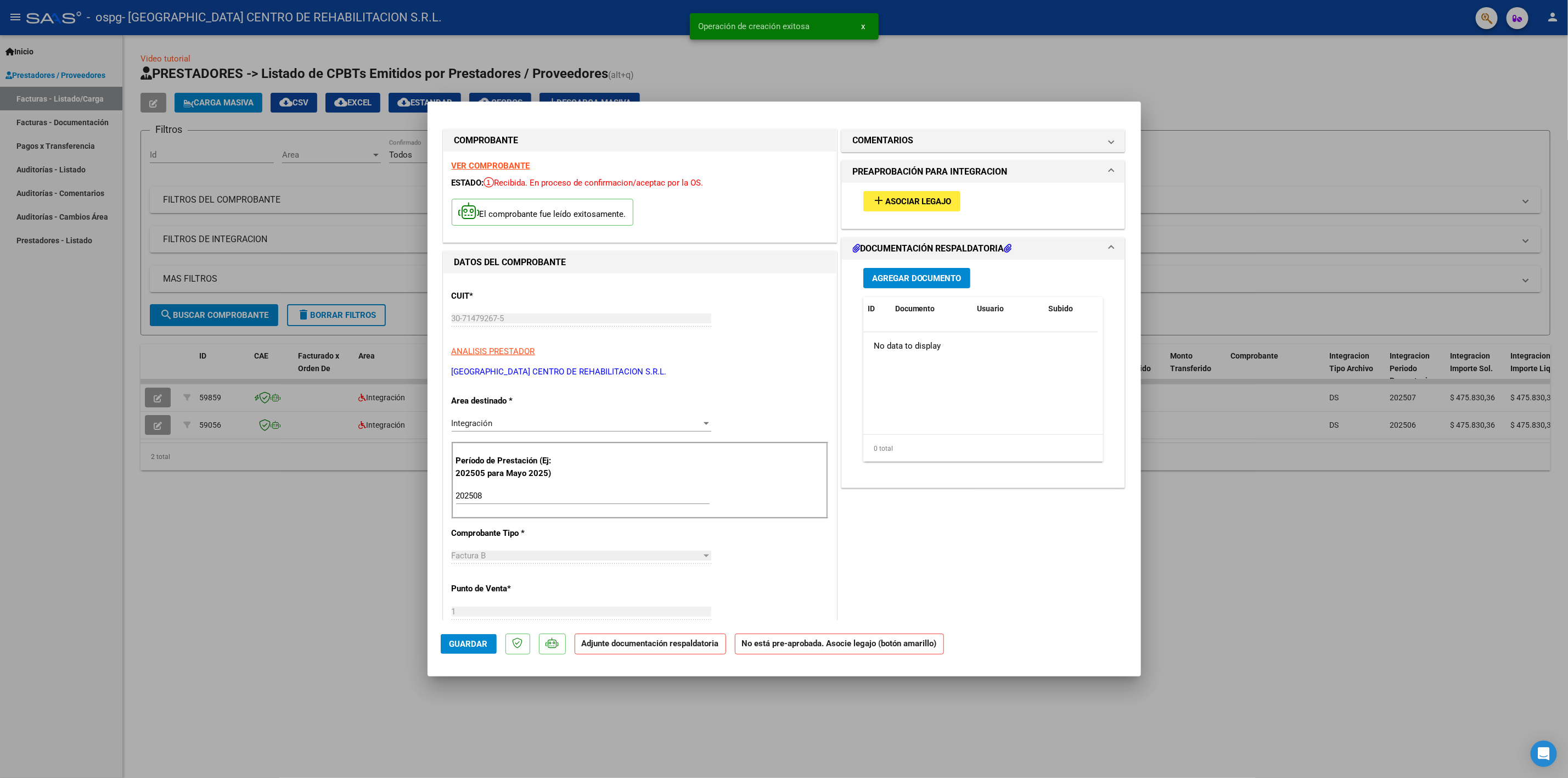
click at [894, 191] on button "add Asociar Legajo" at bounding box center [912, 201] width 97 height 21
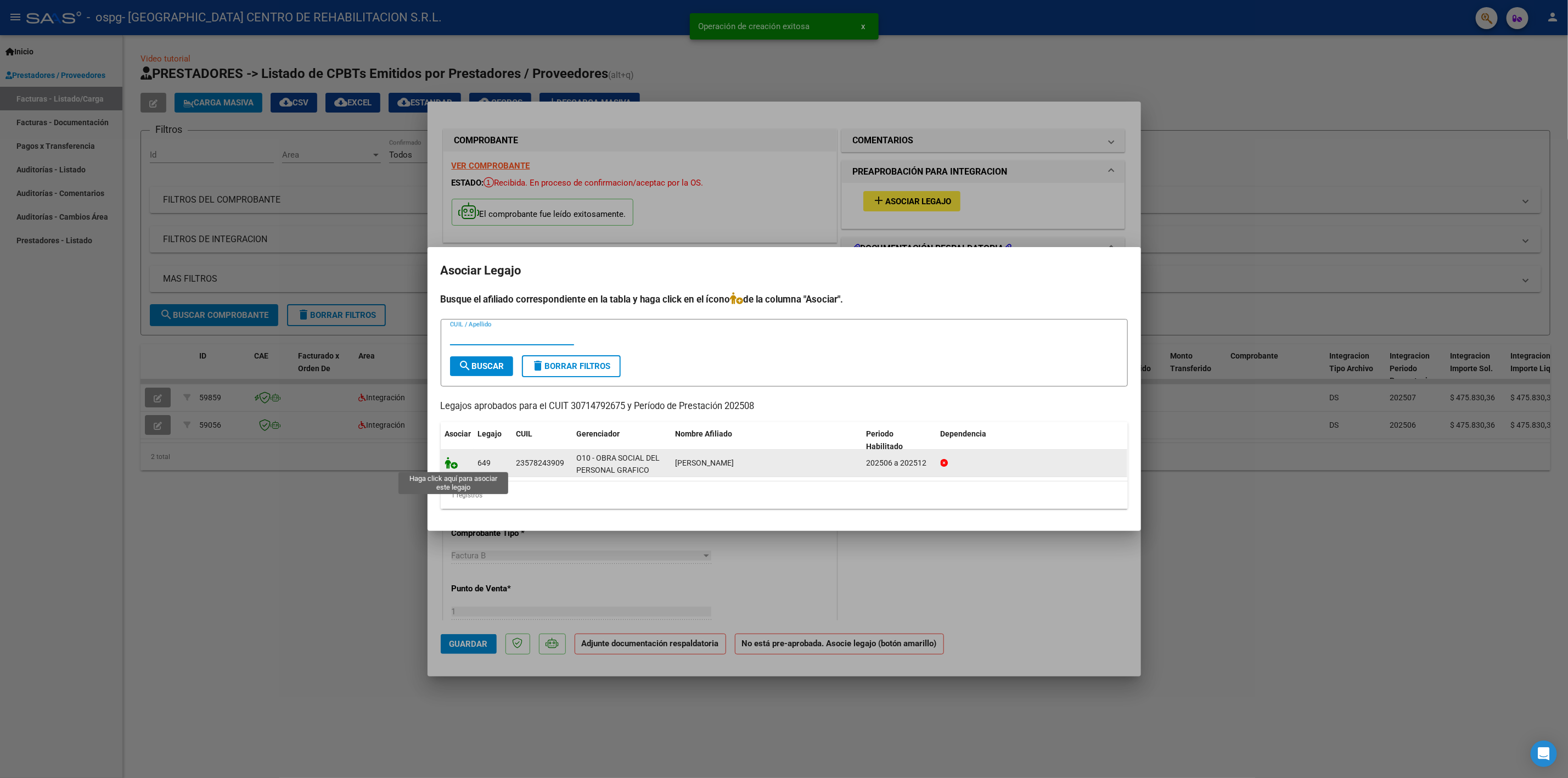
click at [449, 460] on icon at bounding box center [451, 462] width 13 height 12
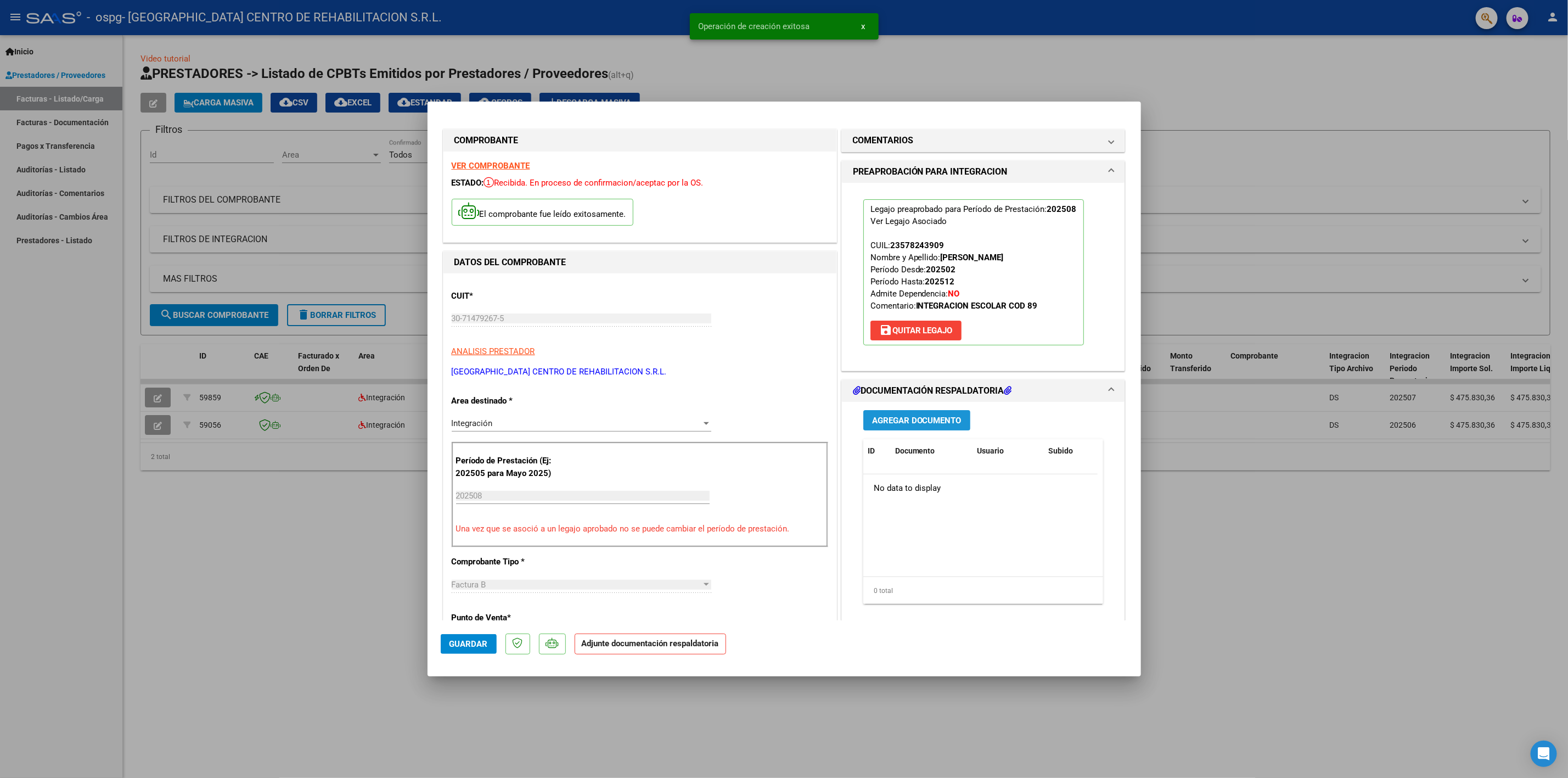
click at [890, 419] on span "Agregar Documento" at bounding box center [916, 420] width 89 height 10
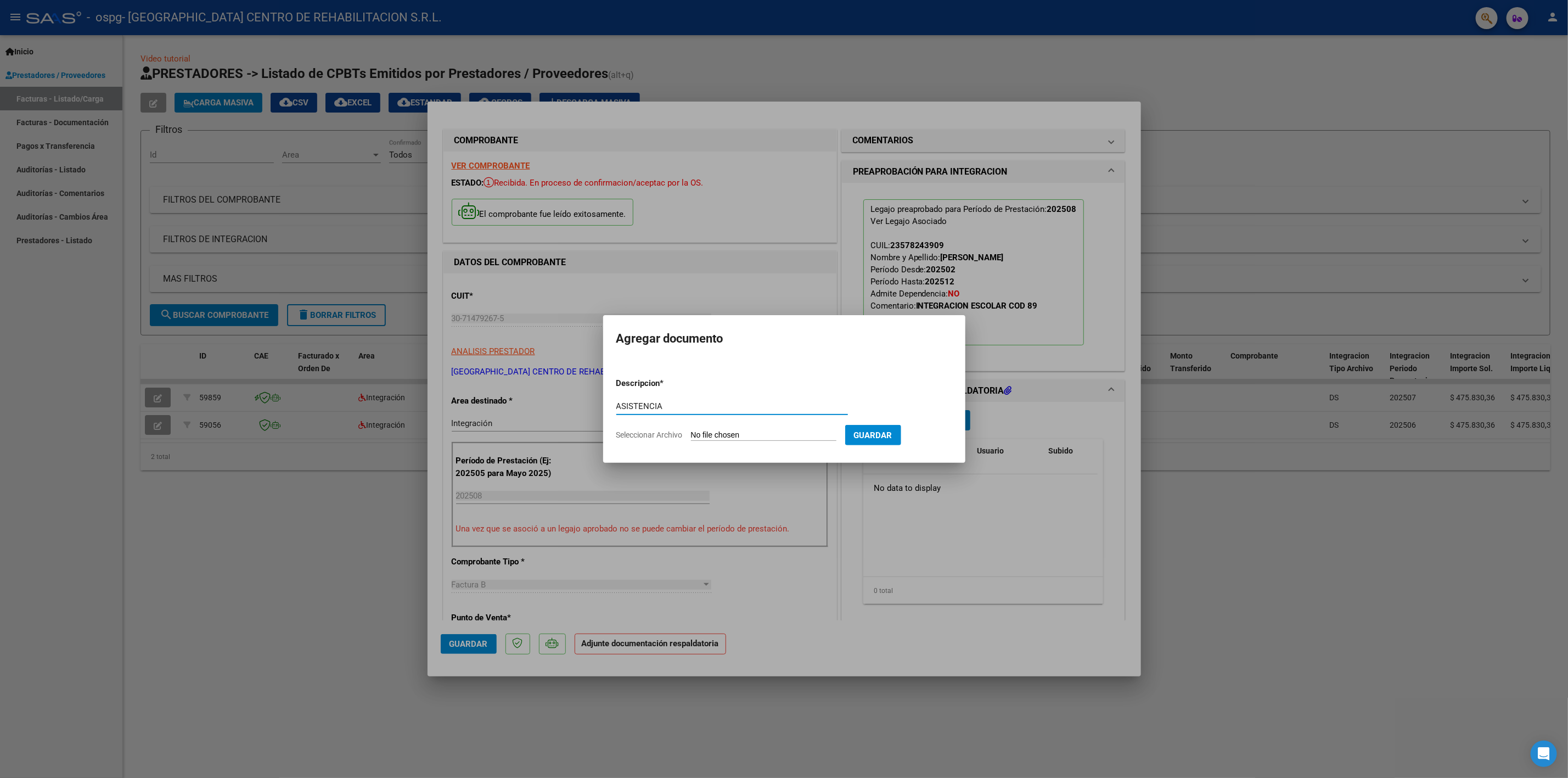
type input "ASISTENCIA"
click at [701, 430] on input "Seleccionar Archivo" at bounding box center [764, 435] width 145 height 10
type input "C:\fakepath\VERA ROMAN AGOSTO 2025 SAIE.pdf"
click at [944, 438] on span "Guardar" at bounding box center [930, 435] width 39 height 10
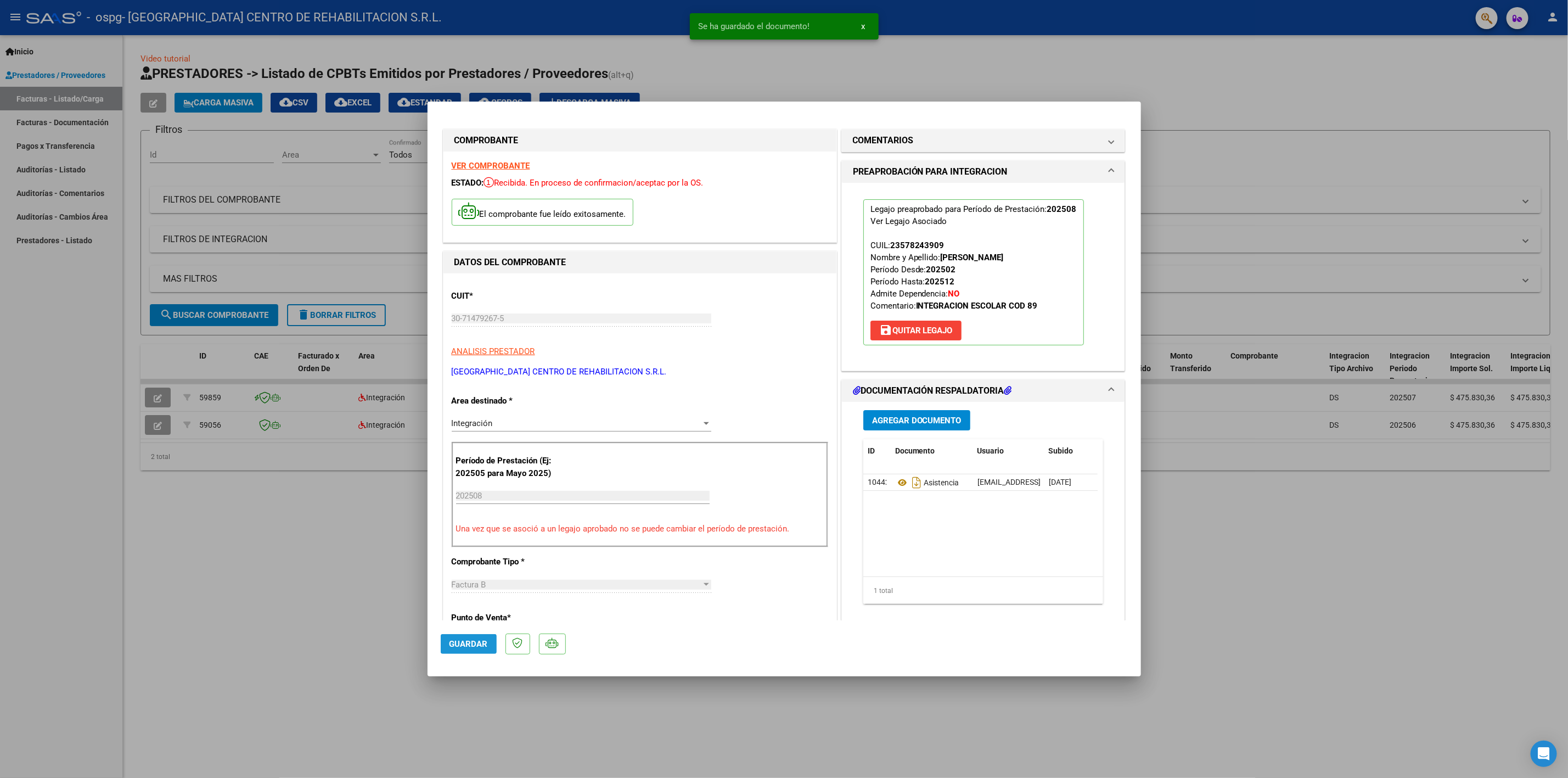
click at [484, 646] on span "Guardar" at bounding box center [469, 644] width 39 height 10
click at [158, 534] on div at bounding box center [784, 389] width 1568 height 778
type input "$ 0,00"
